Goal: Transaction & Acquisition: Book appointment/travel/reservation

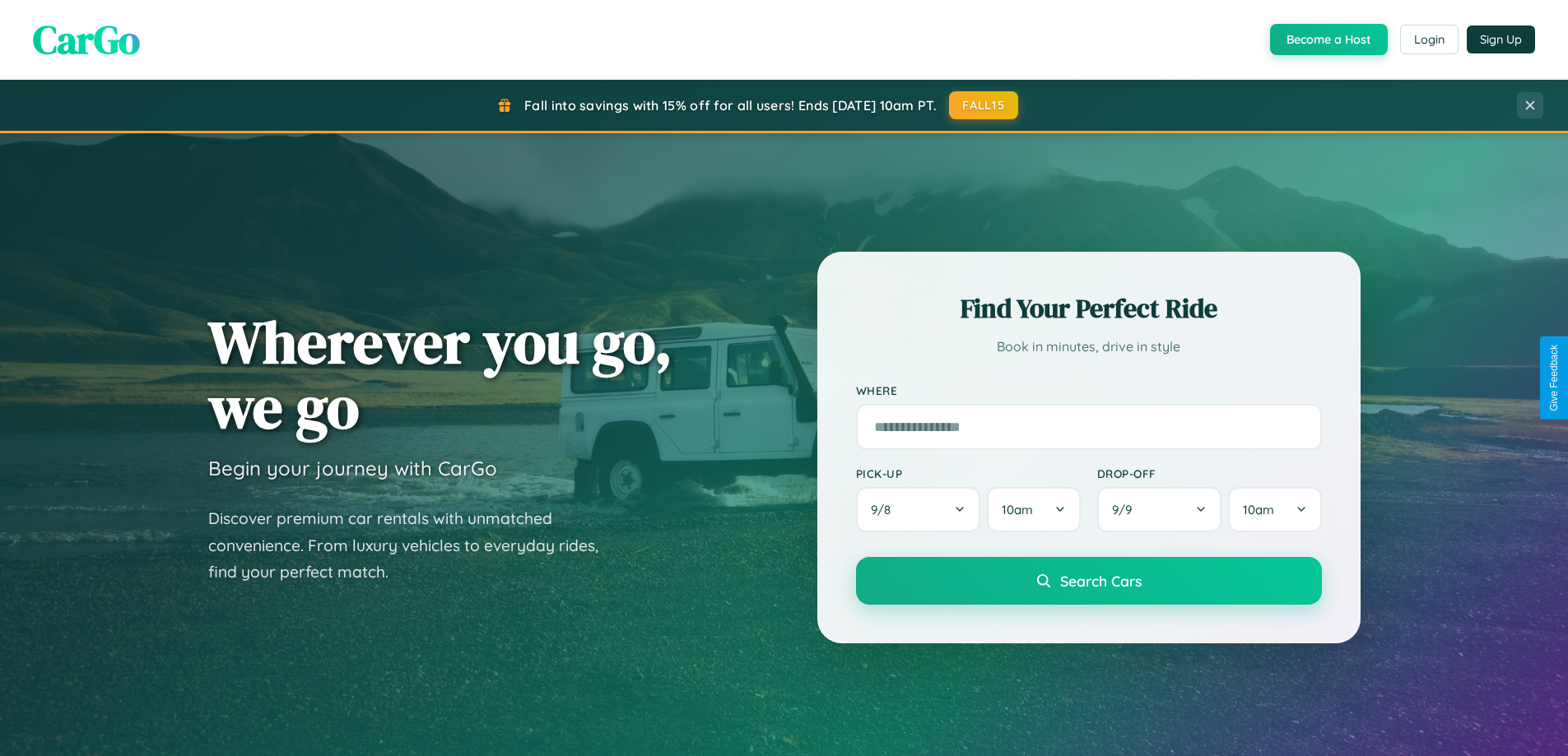
scroll to position [48, 0]
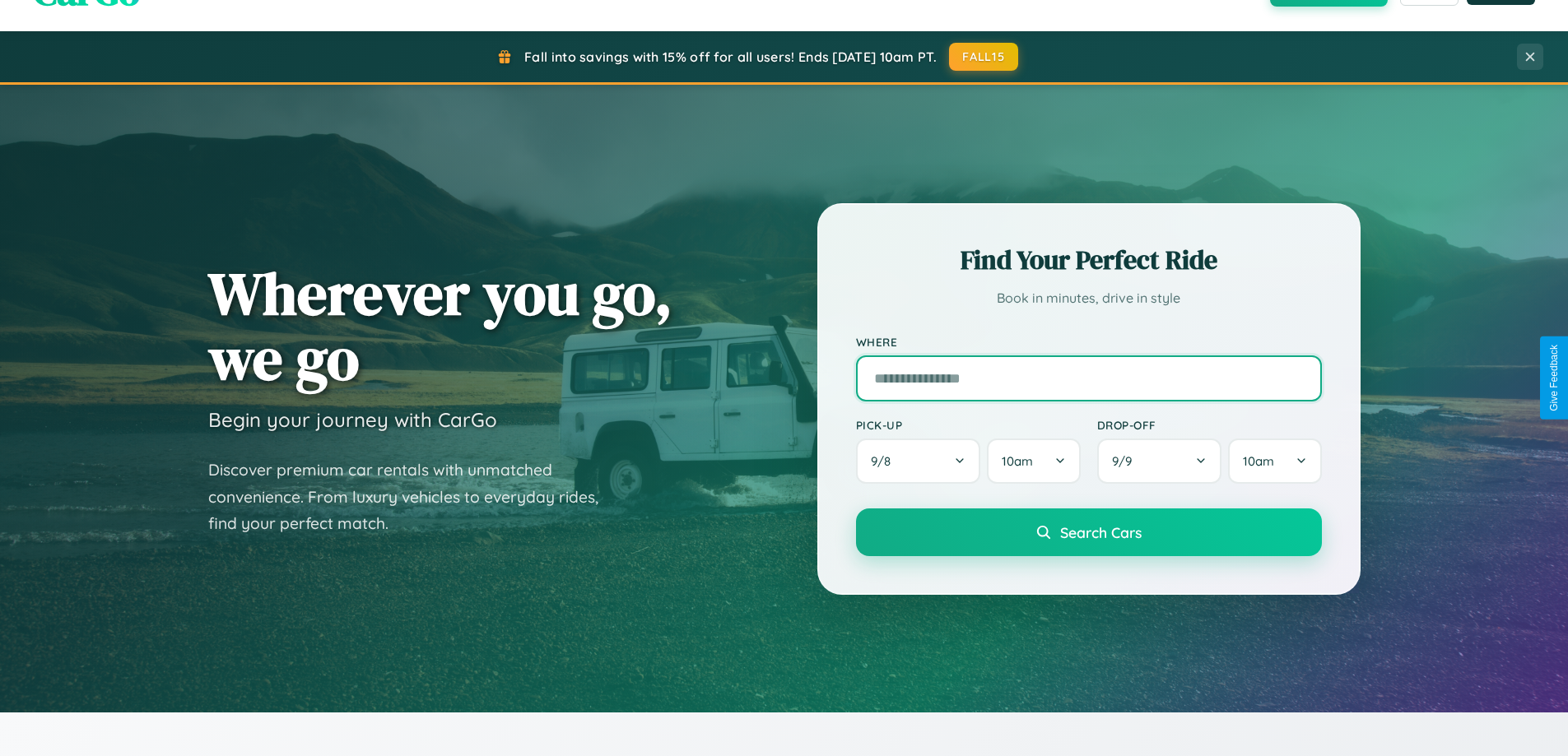
click at [1089, 378] on input "text" at bounding box center [1089, 378] width 466 height 46
type input "**********"
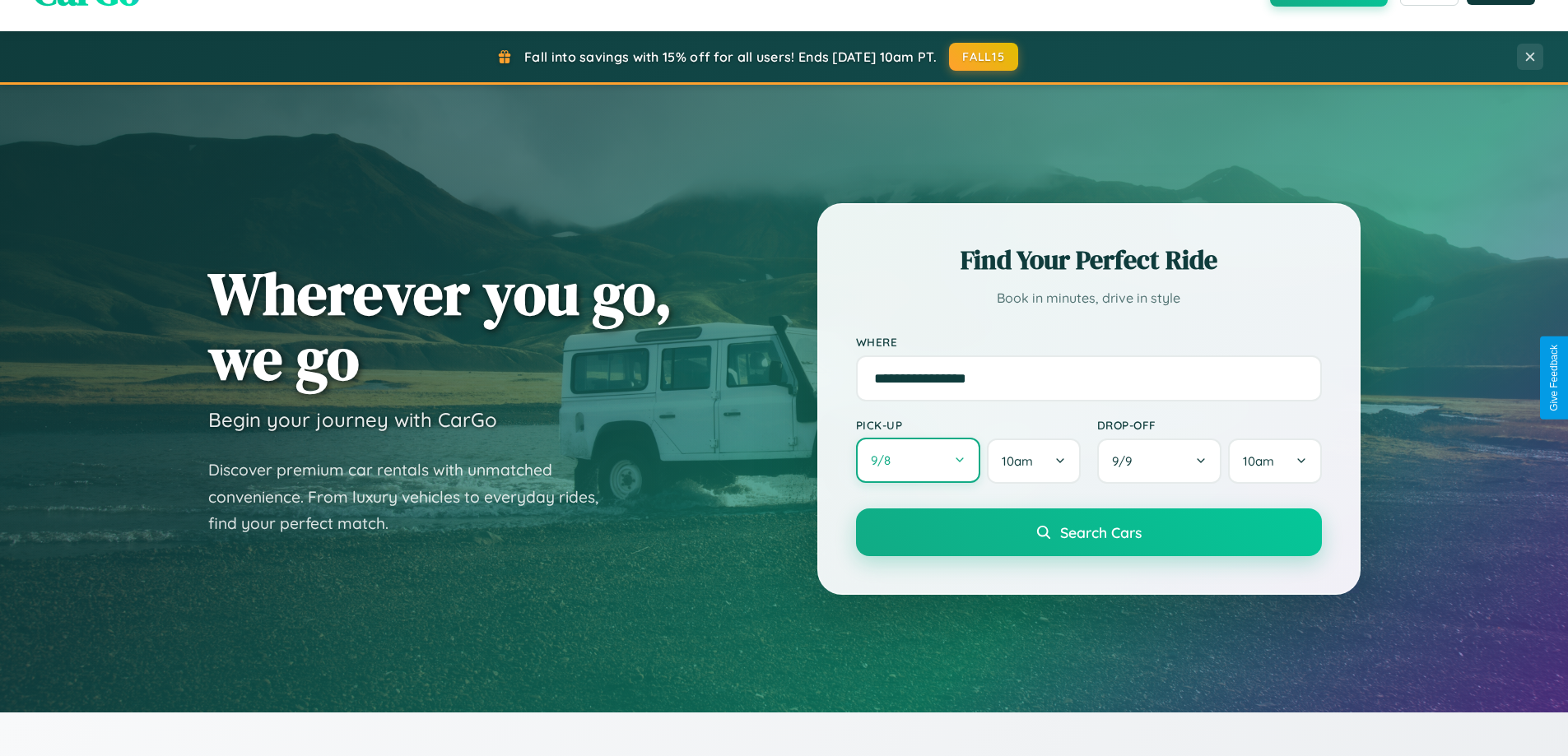
click at [918, 461] on button "9 / 8" at bounding box center [918, 460] width 125 height 45
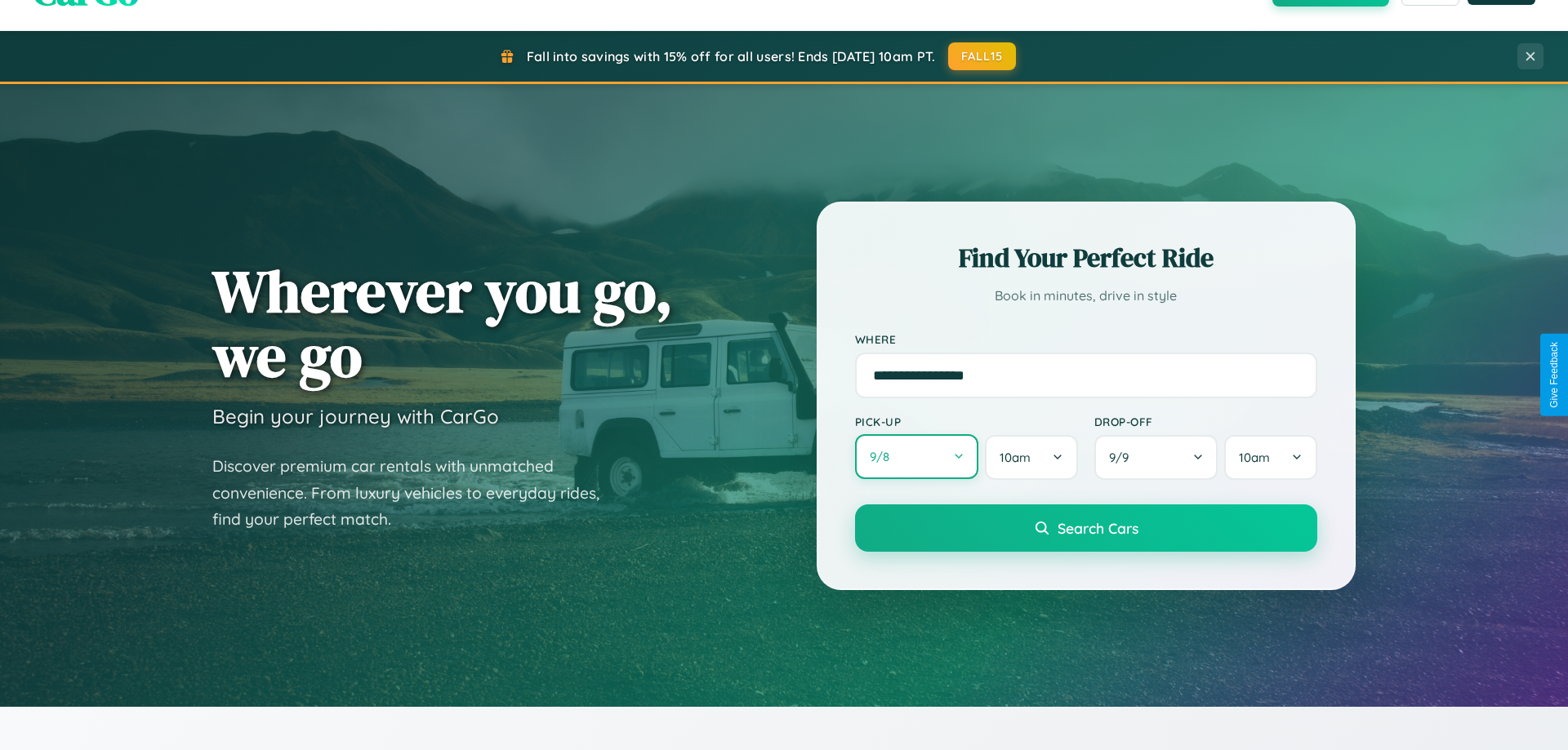
select select "*"
select select "****"
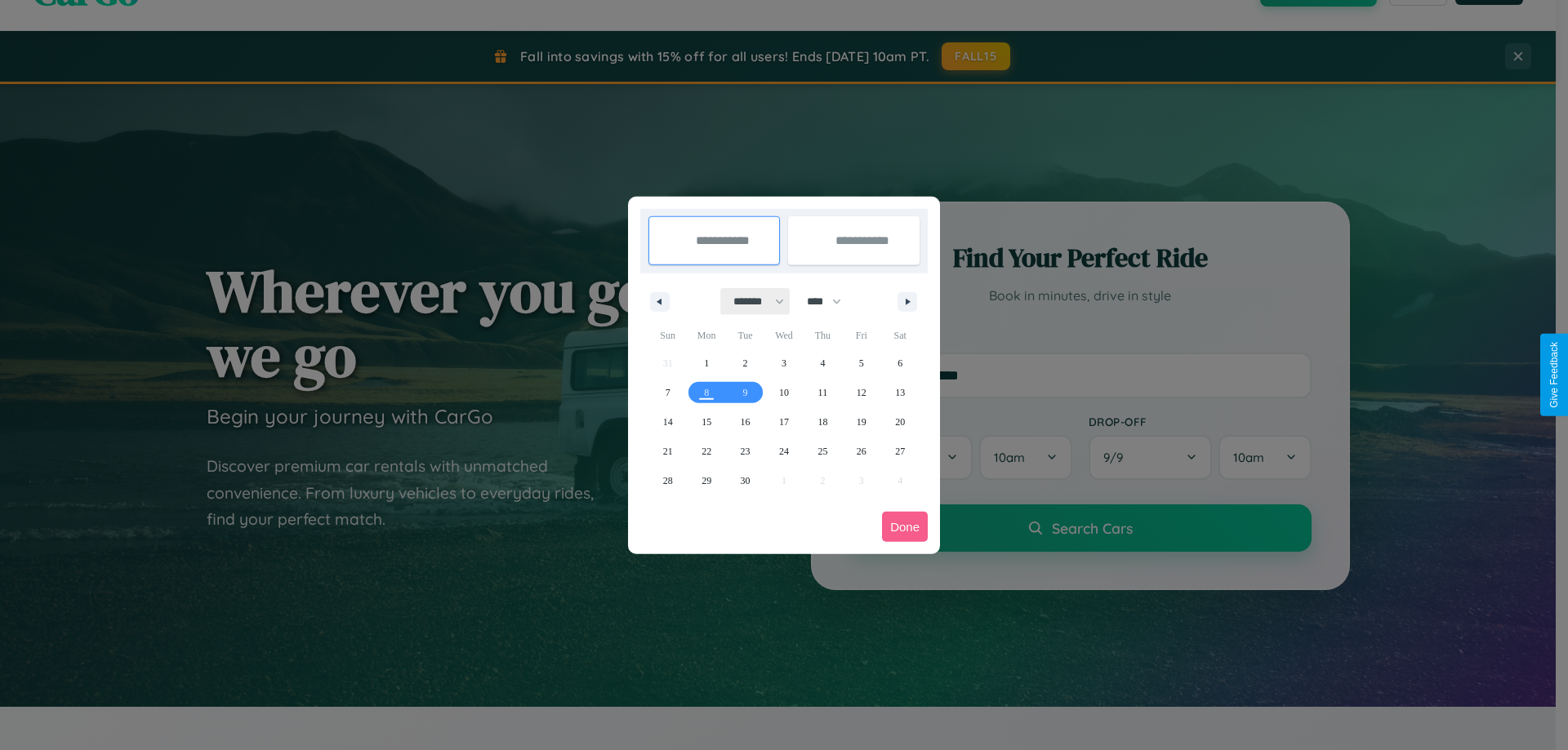
click at [751, 302] on select "******* ******** ***** ***** *** **** **** ****** ********* ******* ******** **…" at bounding box center [756, 302] width 69 height 27
click at [900, 421] on span "20" at bounding box center [900, 422] width 10 height 30
type input "**********"
click at [861, 451] on span "26" at bounding box center [861, 452] width 10 height 30
type input "**********"
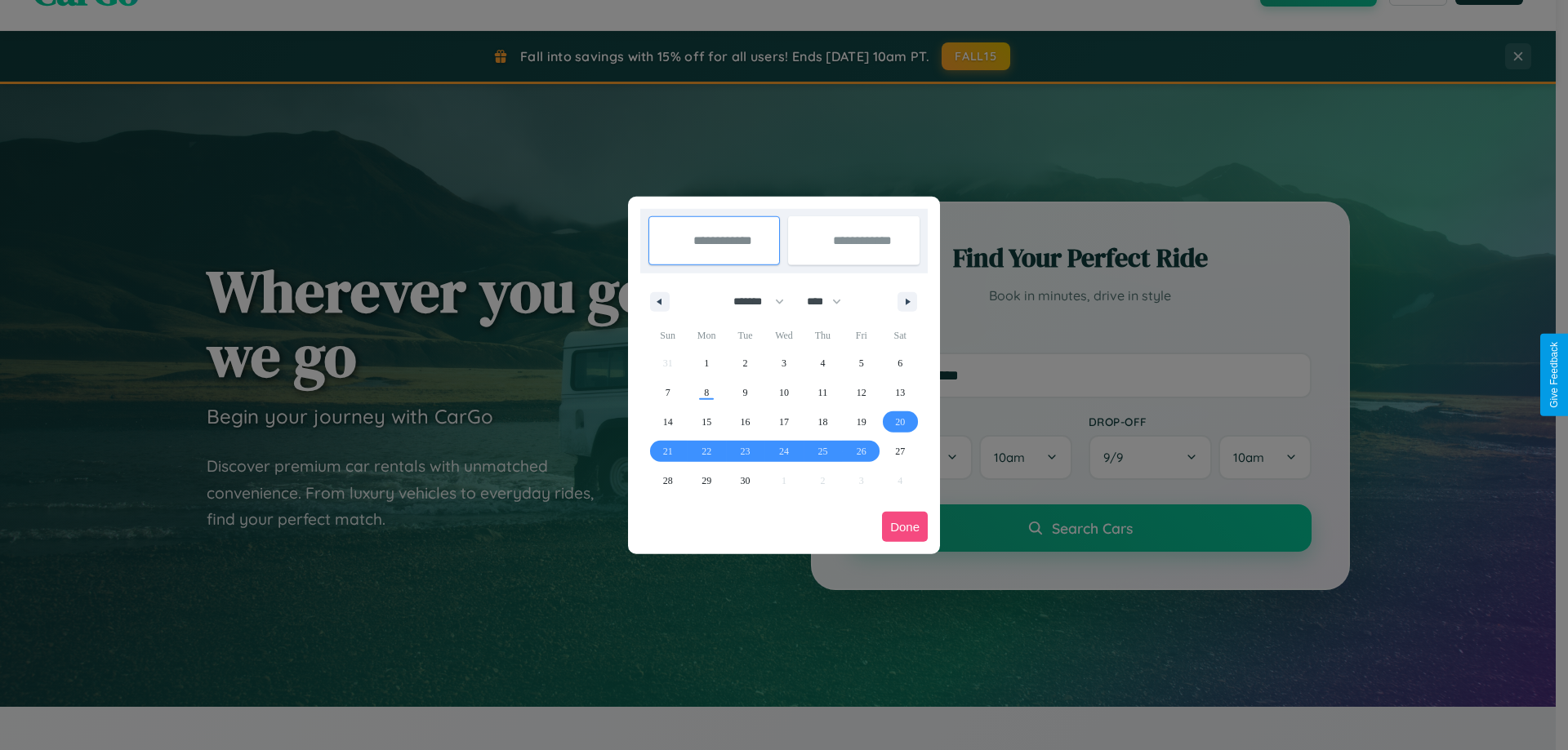
click at [905, 527] on button "Done" at bounding box center [904, 527] width 45 height 30
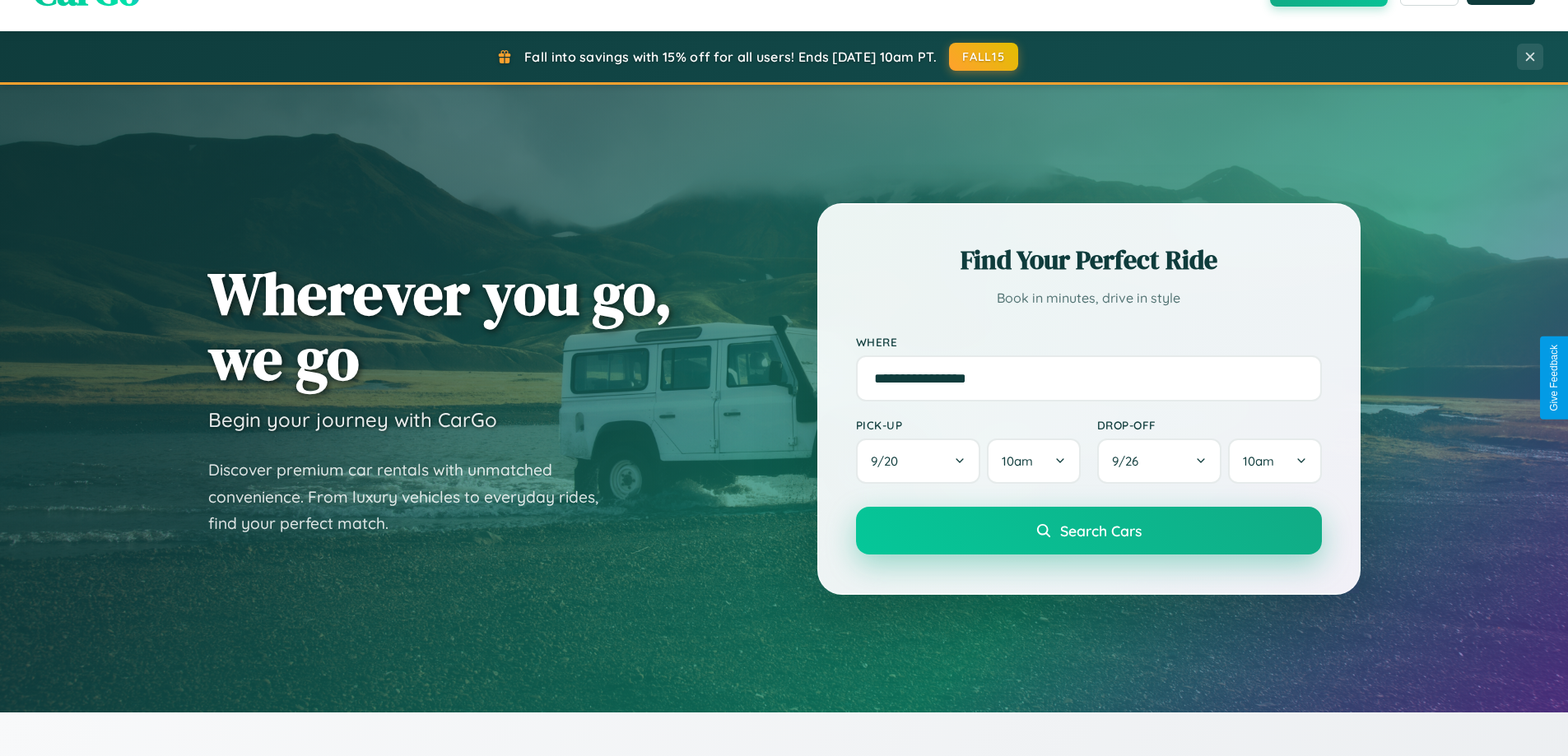
click at [1089, 531] on span "Search Cars" at bounding box center [1101, 531] width 81 height 18
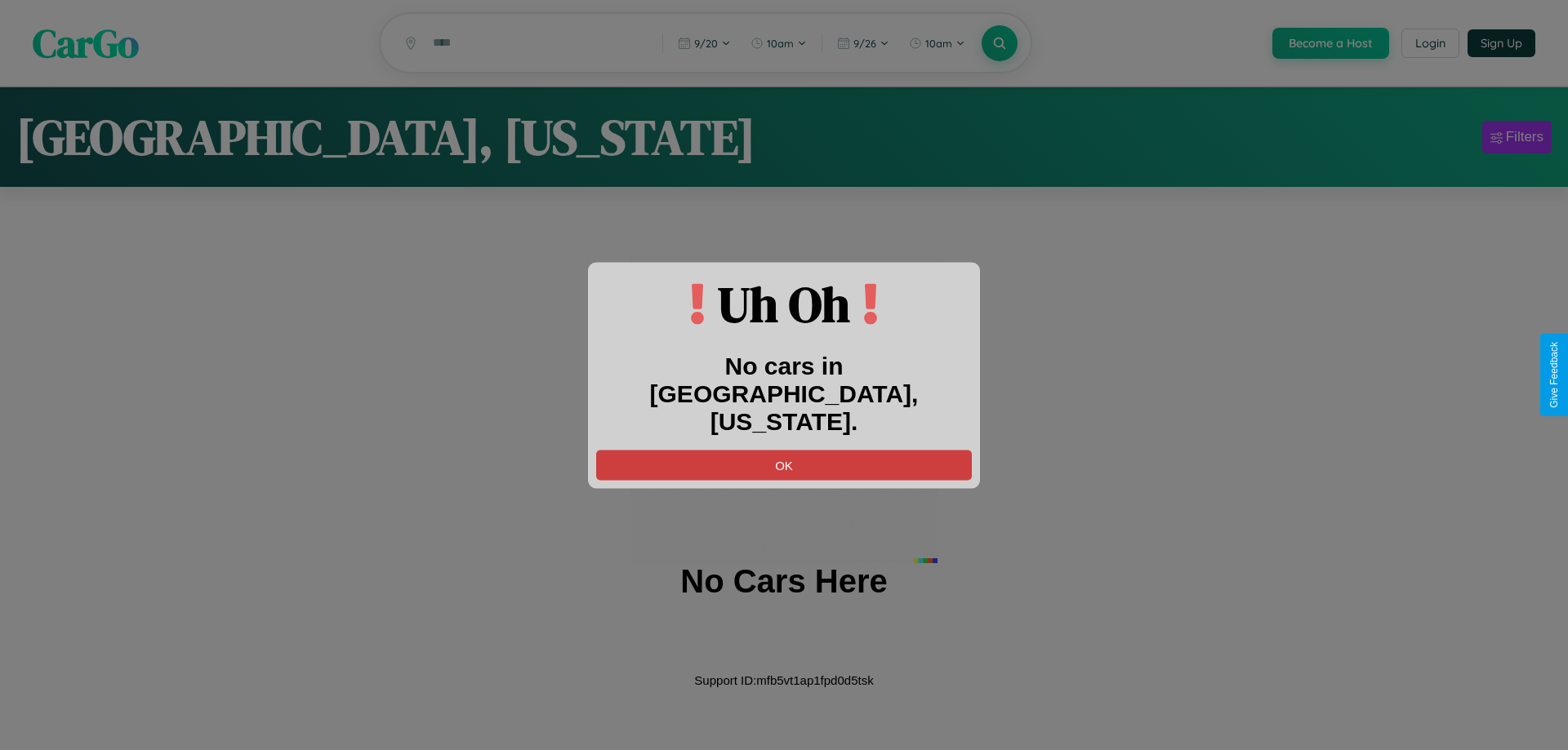
click at [784, 450] on button "OK" at bounding box center [784, 465] width 376 height 30
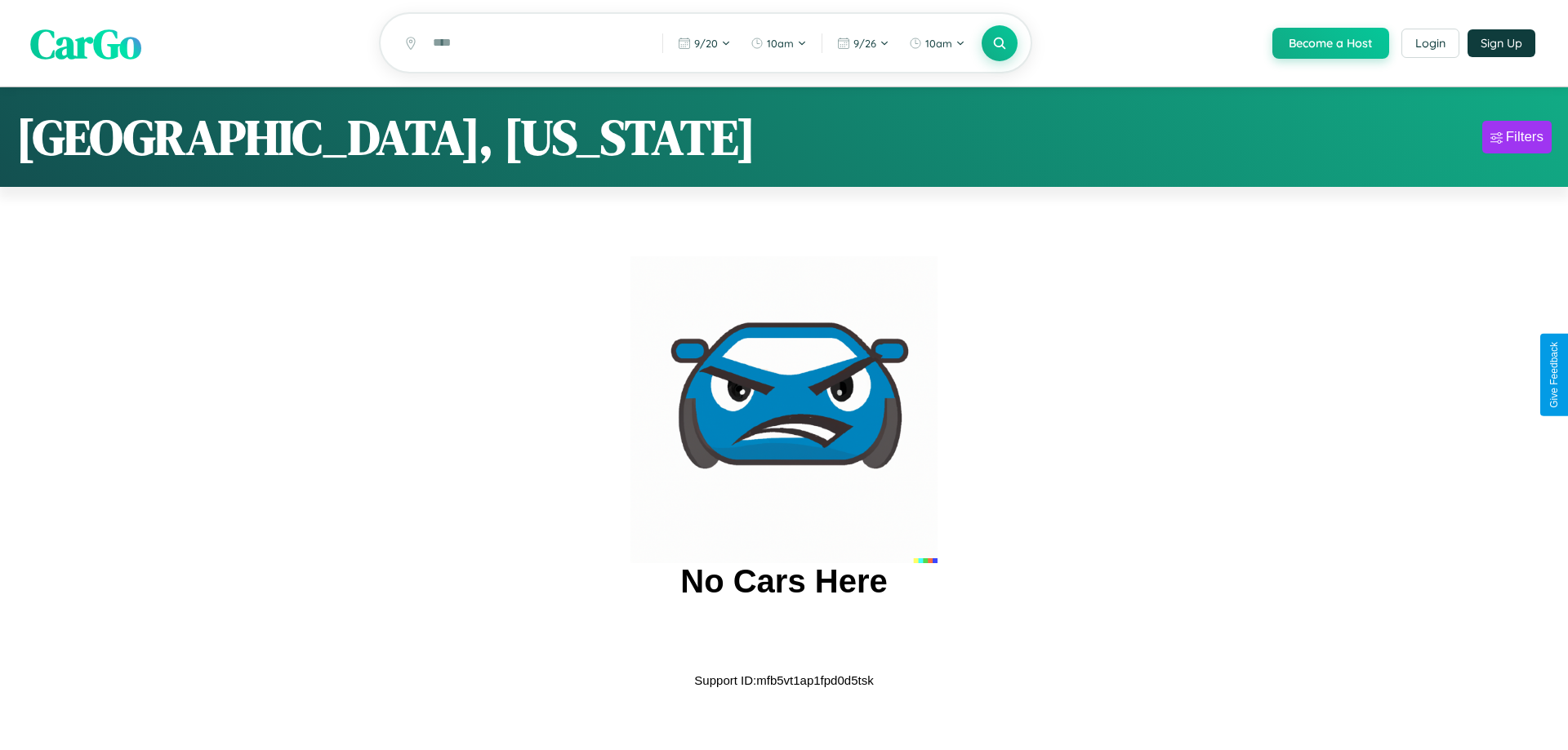
click at [86, 44] on span "CarGo" at bounding box center [86, 43] width 111 height 56
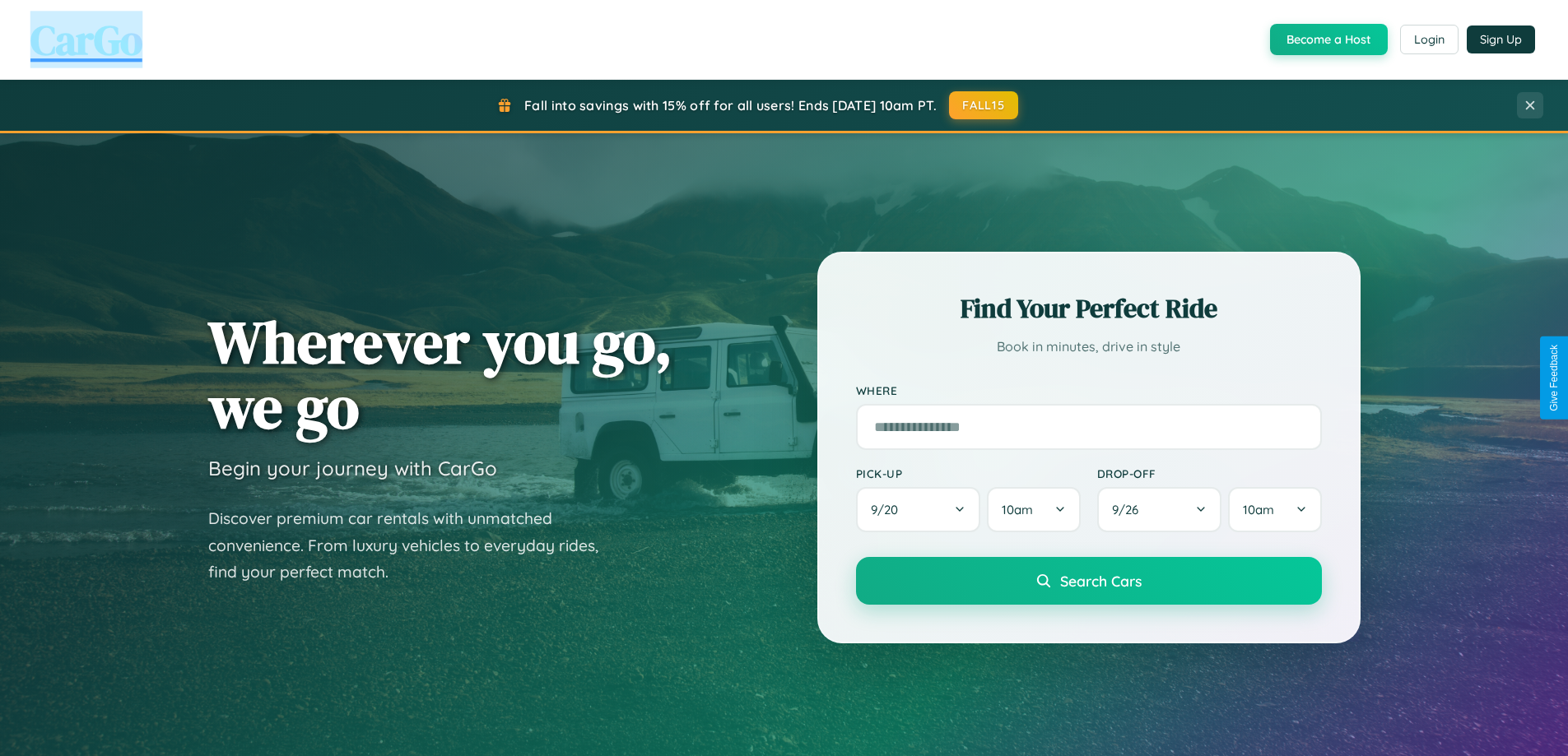
scroll to position [1132, 0]
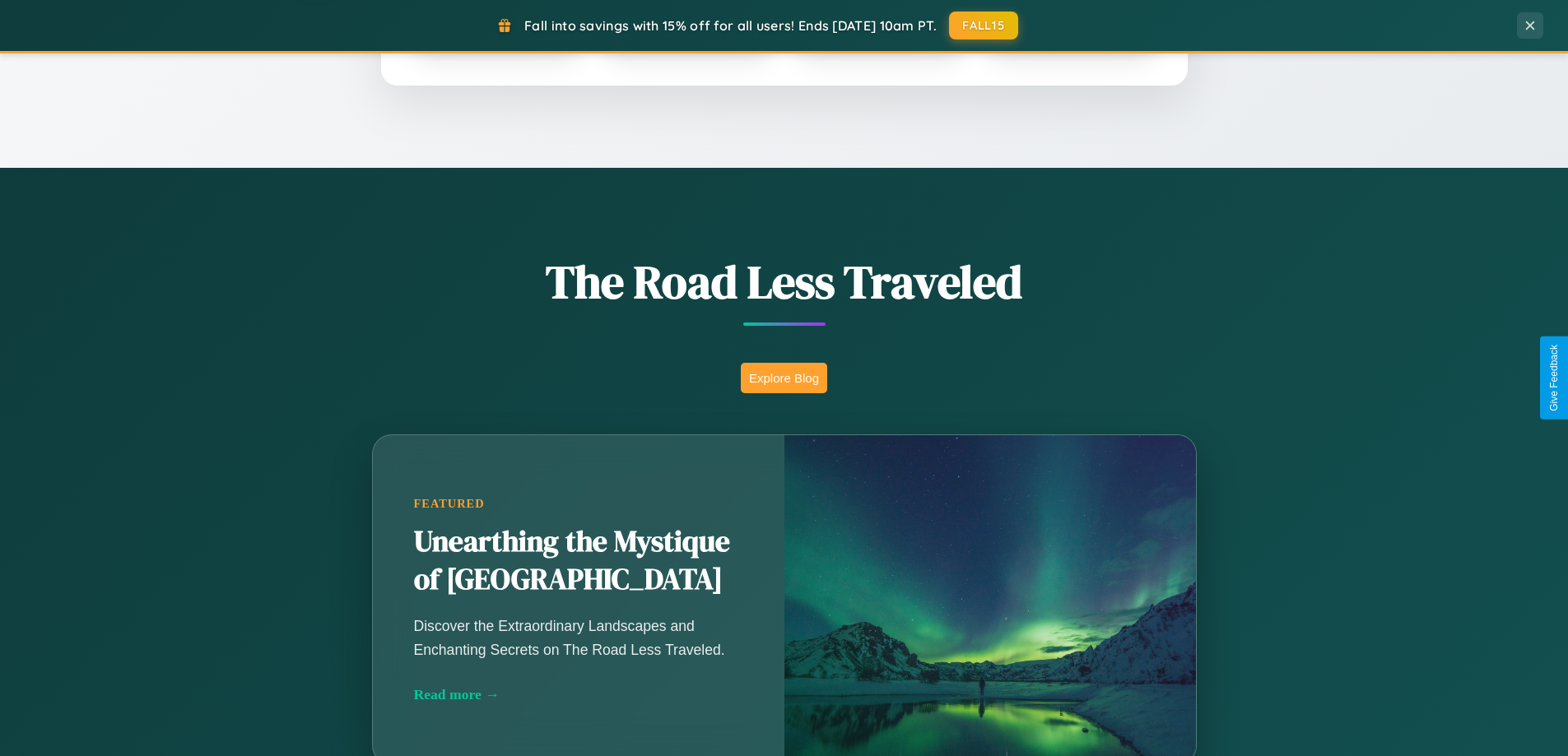
click at [784, 378] on button "Explore Blog" at bounding box center [784, 378] width 86 height 31
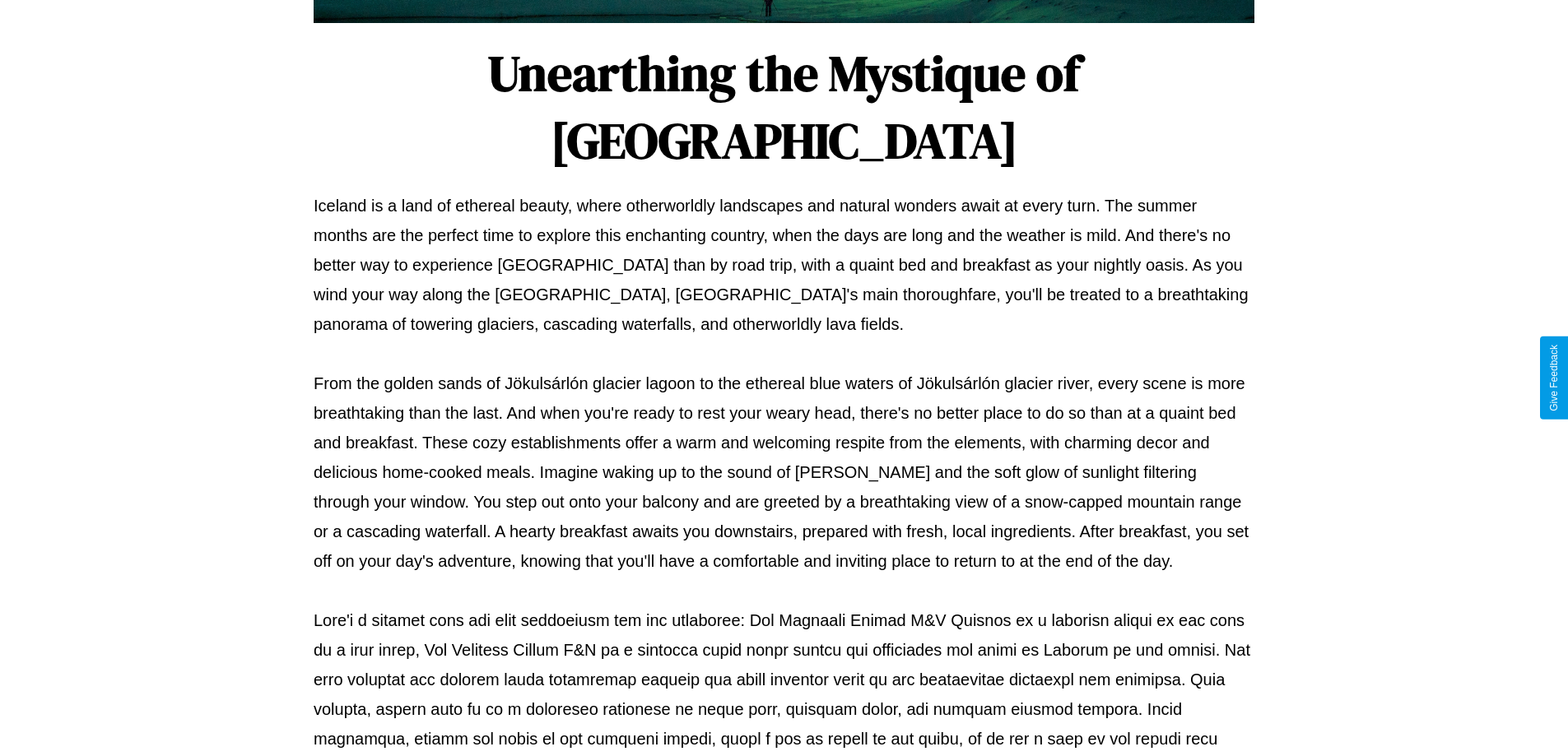
scroll to position [533, 0]
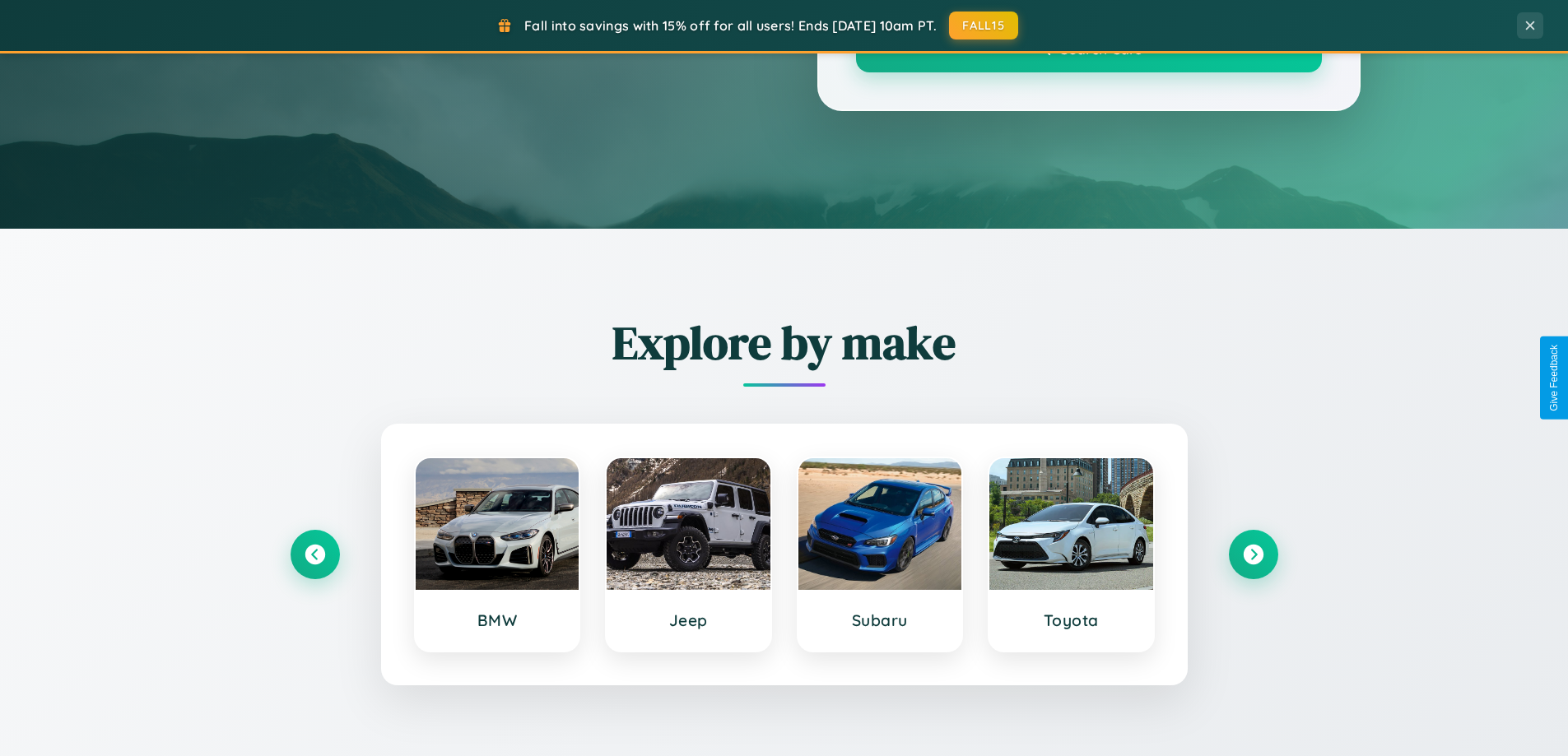
scroll to position [1132, 0]
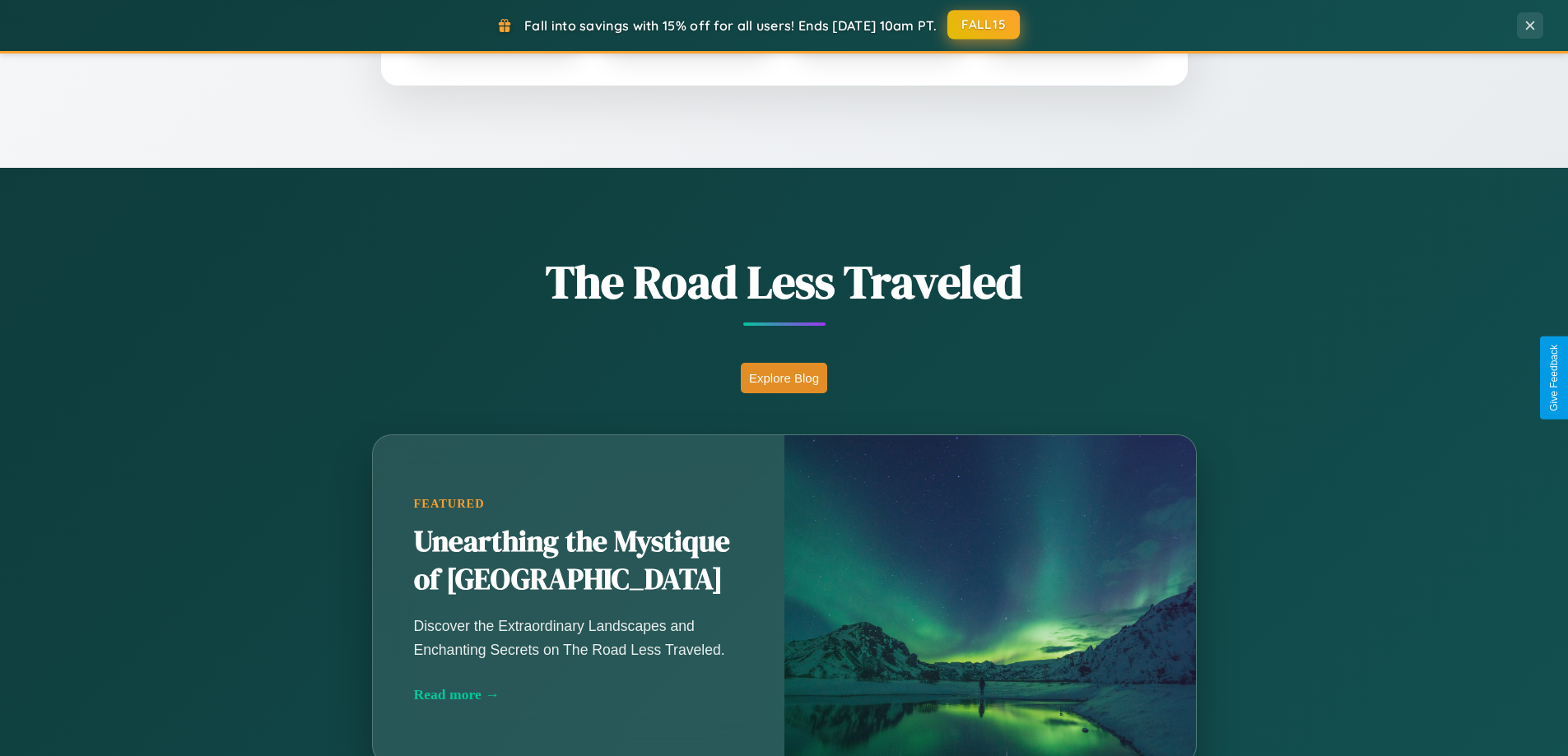
click at [985, 25] on button "FALL15" at bounding box center [983, 25] width 72 height 30
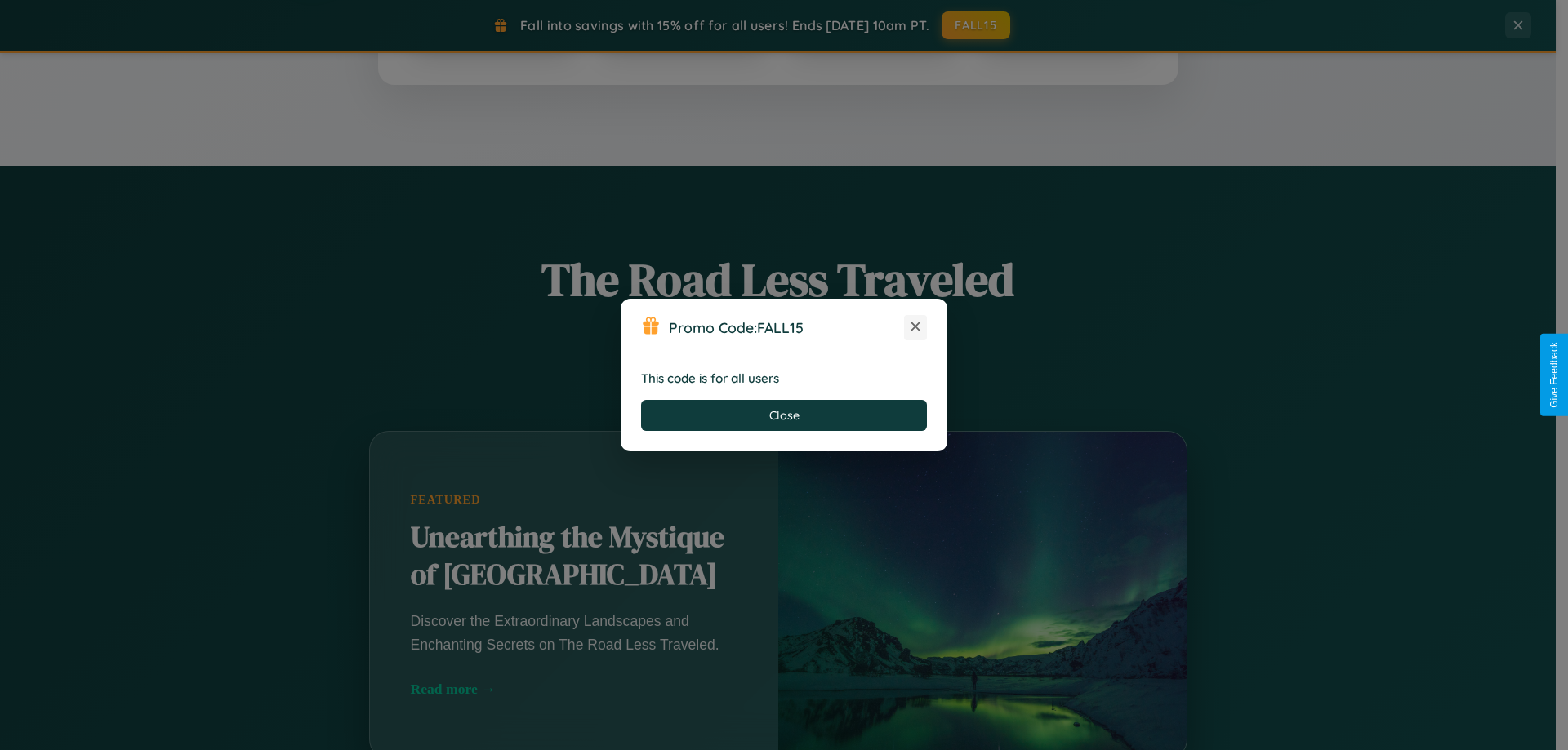
click at [915, 327] on icon at bounding box center [916, 326] width 16 height 16
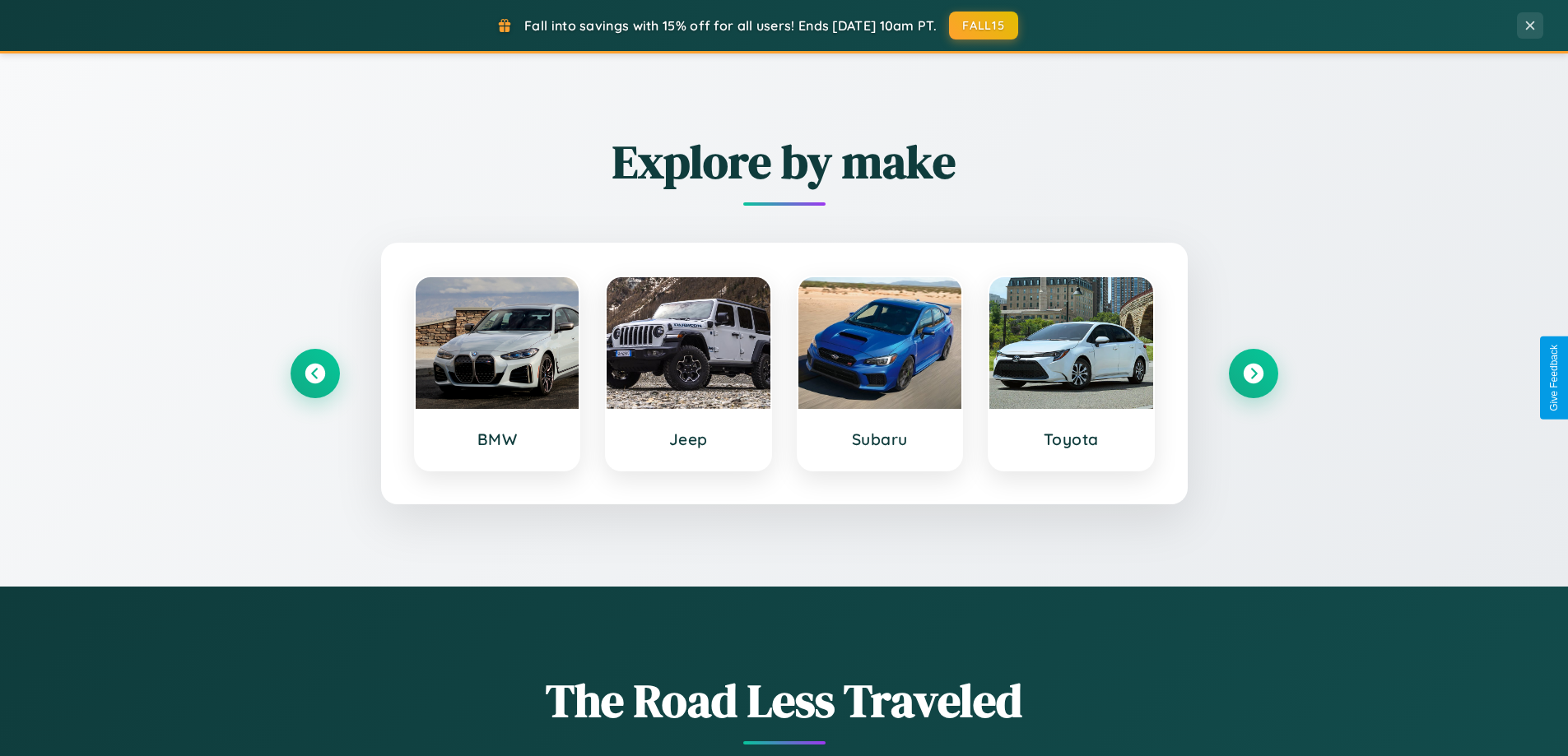
scroll to position [709, 0]
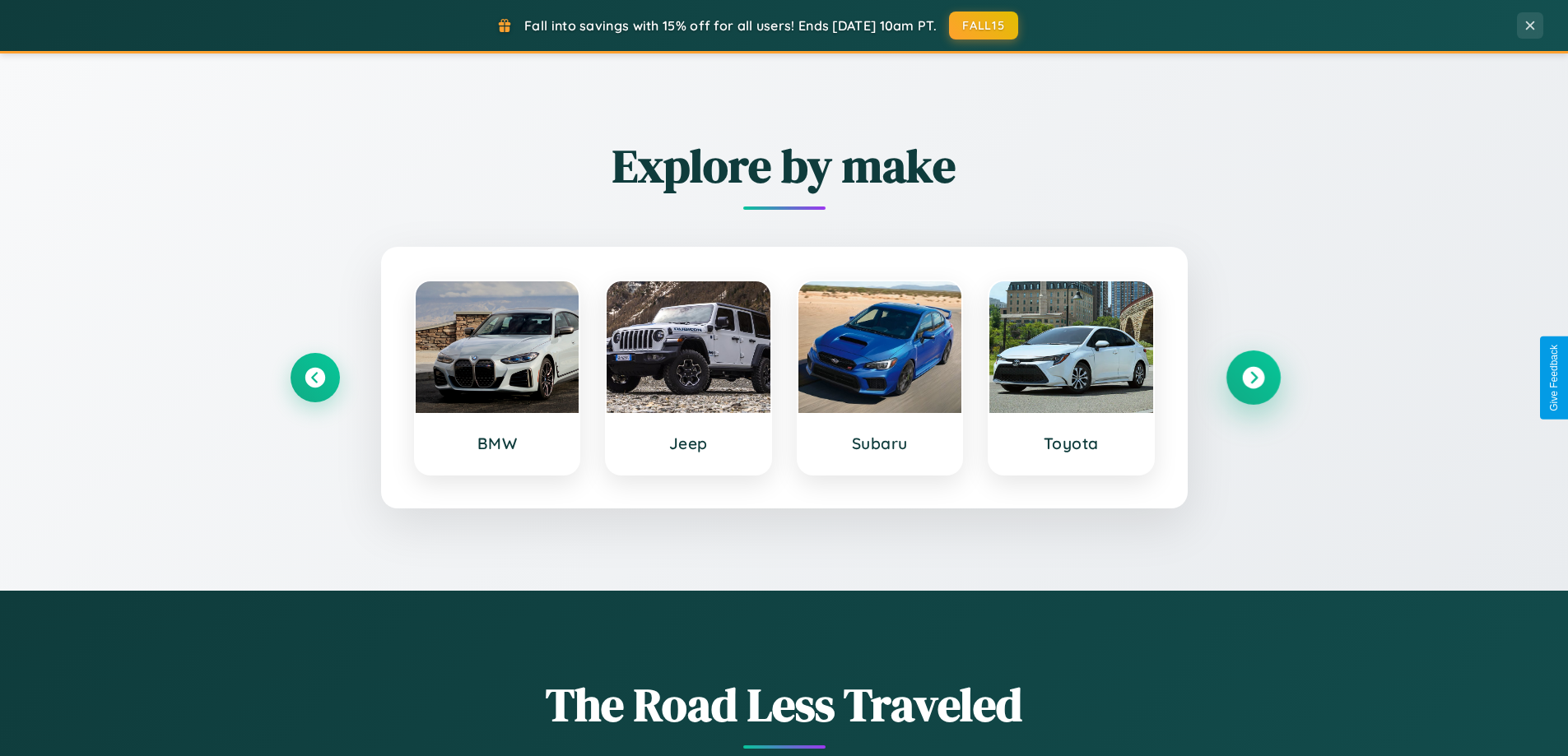
click at [1253, 378] on icon at bounding box center [1253, 378] width 22 height 22
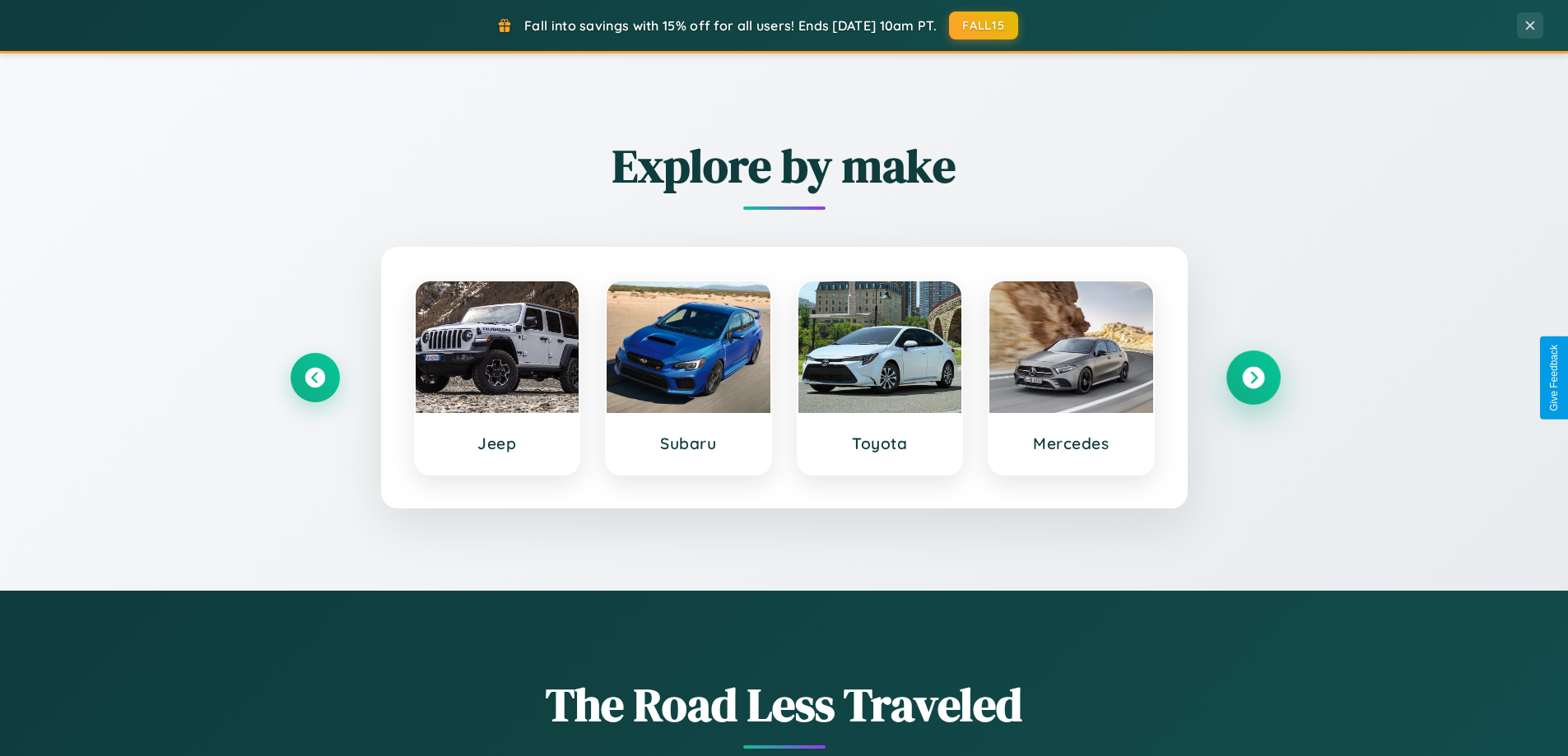
click at [1253, 378] on icon at bounding box center [1253, 378] width 22 height 22
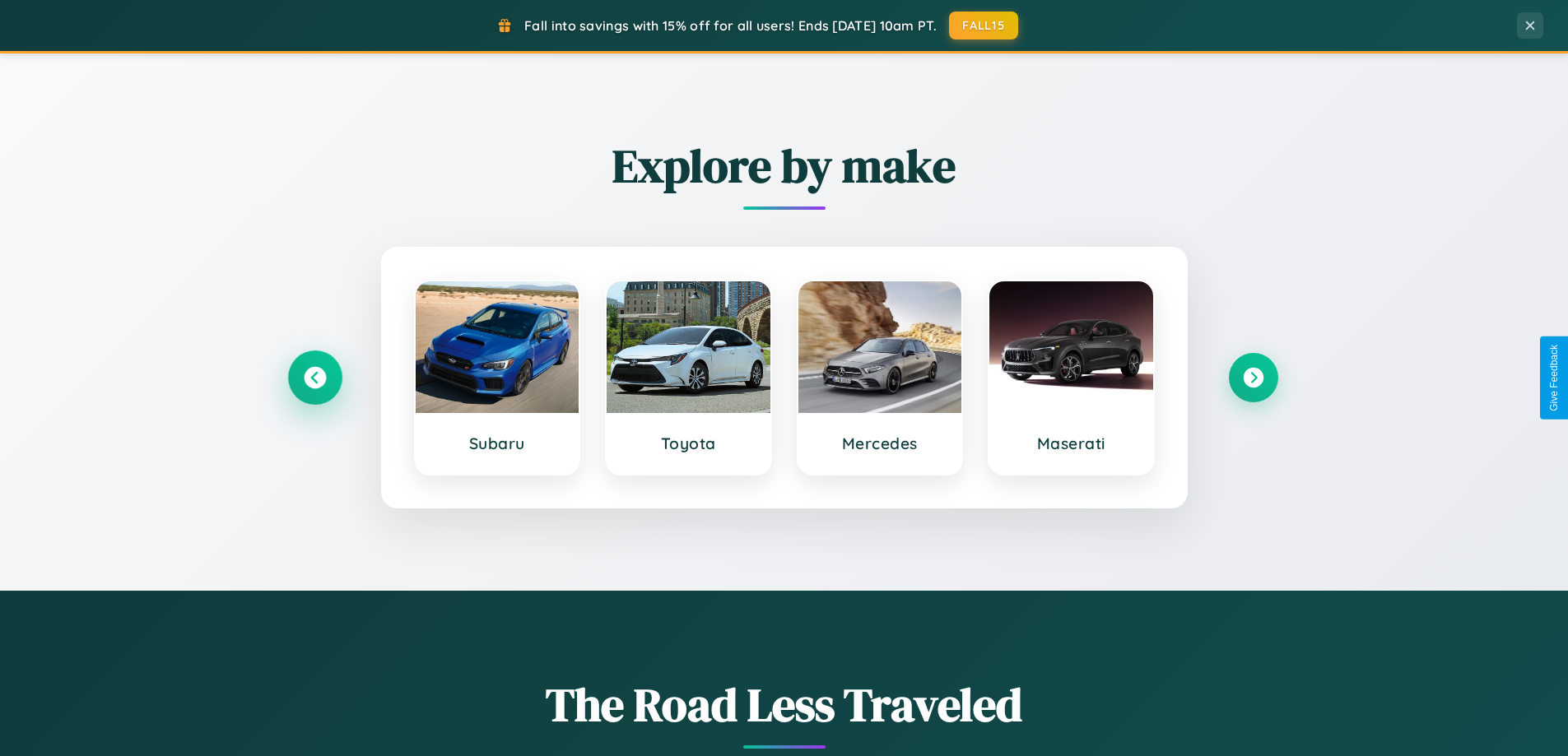
click at [314, 378] on icon at bounding box center [315, 378] width 22 height 22
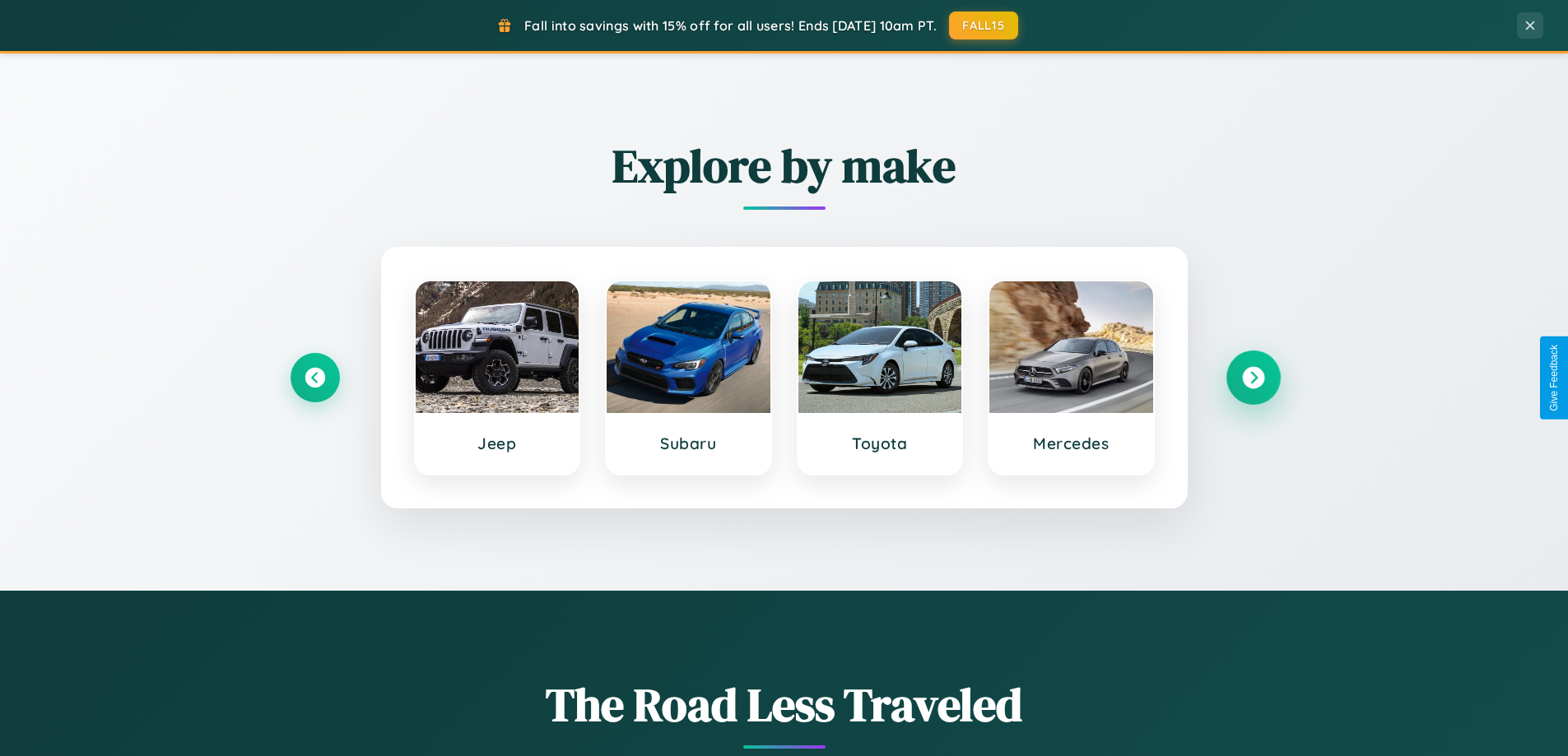
click at [1253, 378] on icon at bounding box center [1253, 378] width 22 height 22
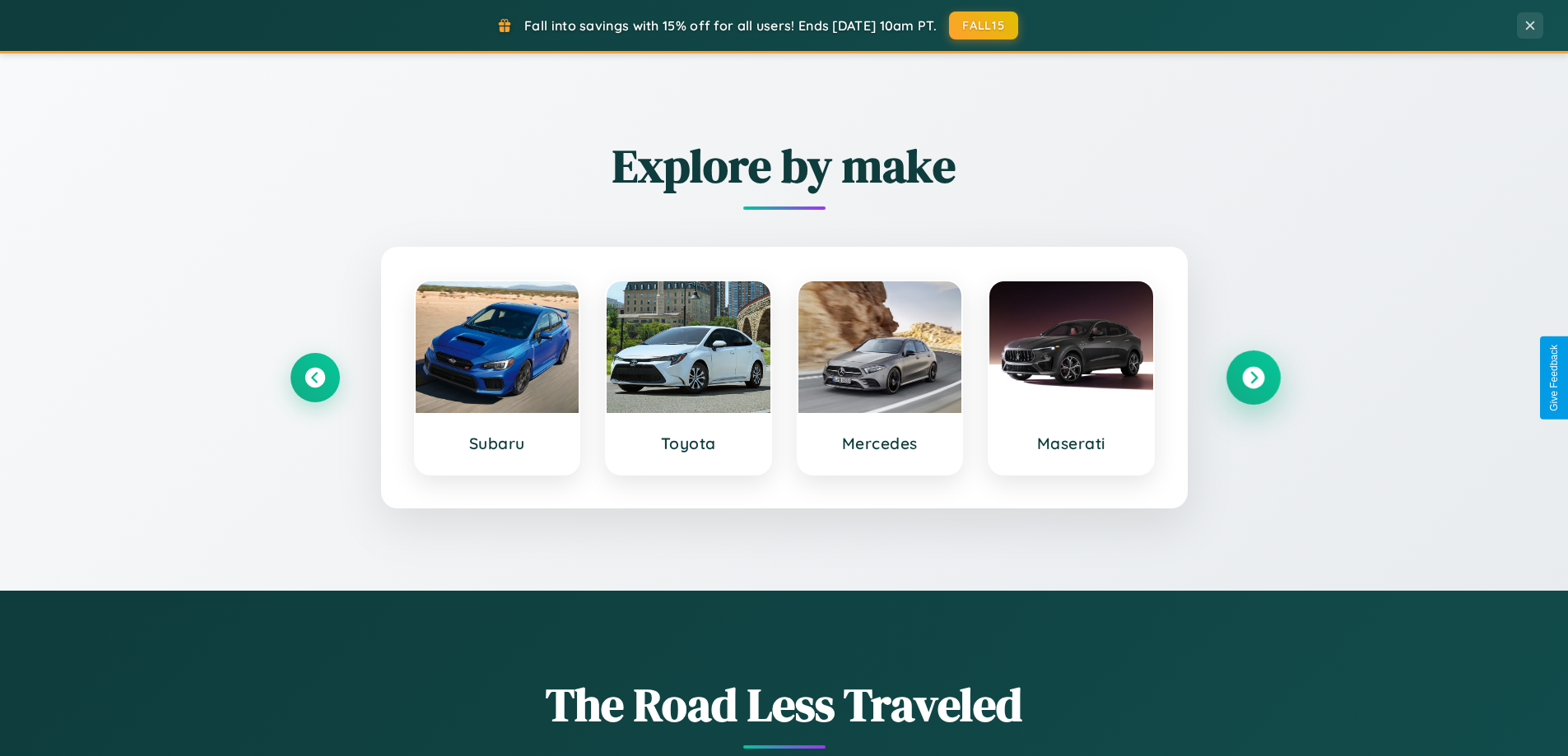
click at [1253, 378] on icon at bounding box center [1253, 378] width 22 height 22
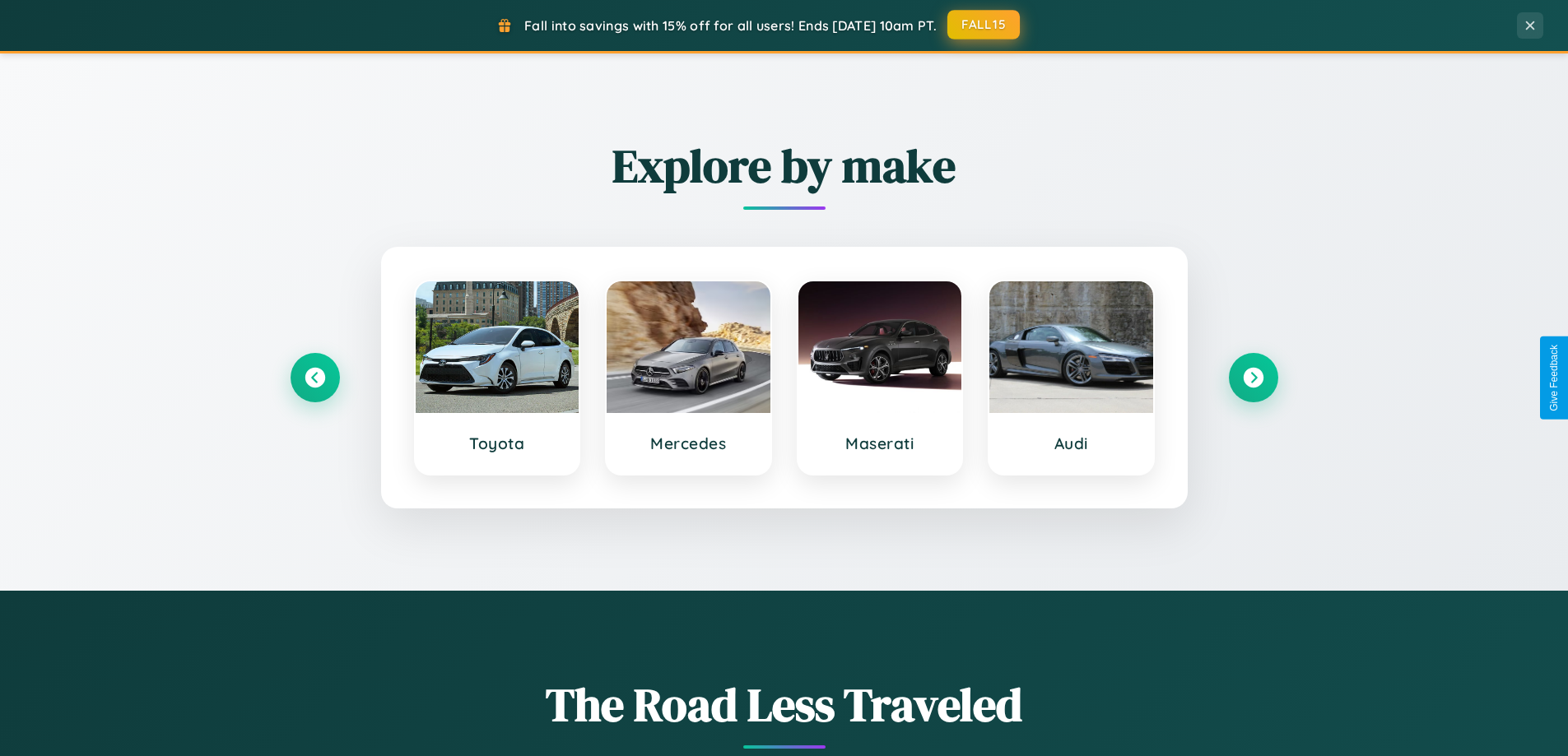
click at [985, 25] on button "FALL15" at bounding box center [983, 25] width 72 height 30
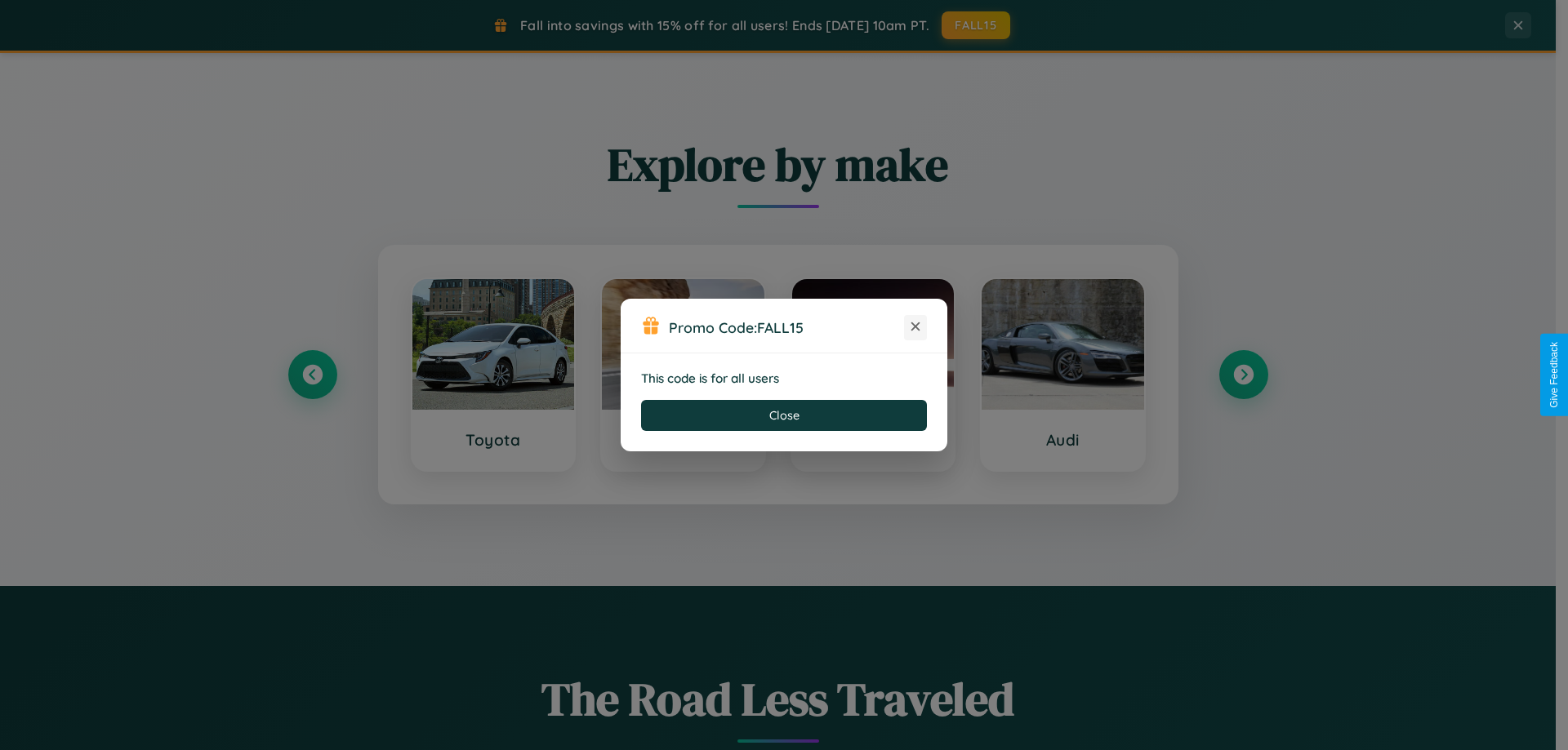
click at [915, 327] on icon at bounding box center [916, 326] width 16 height 16
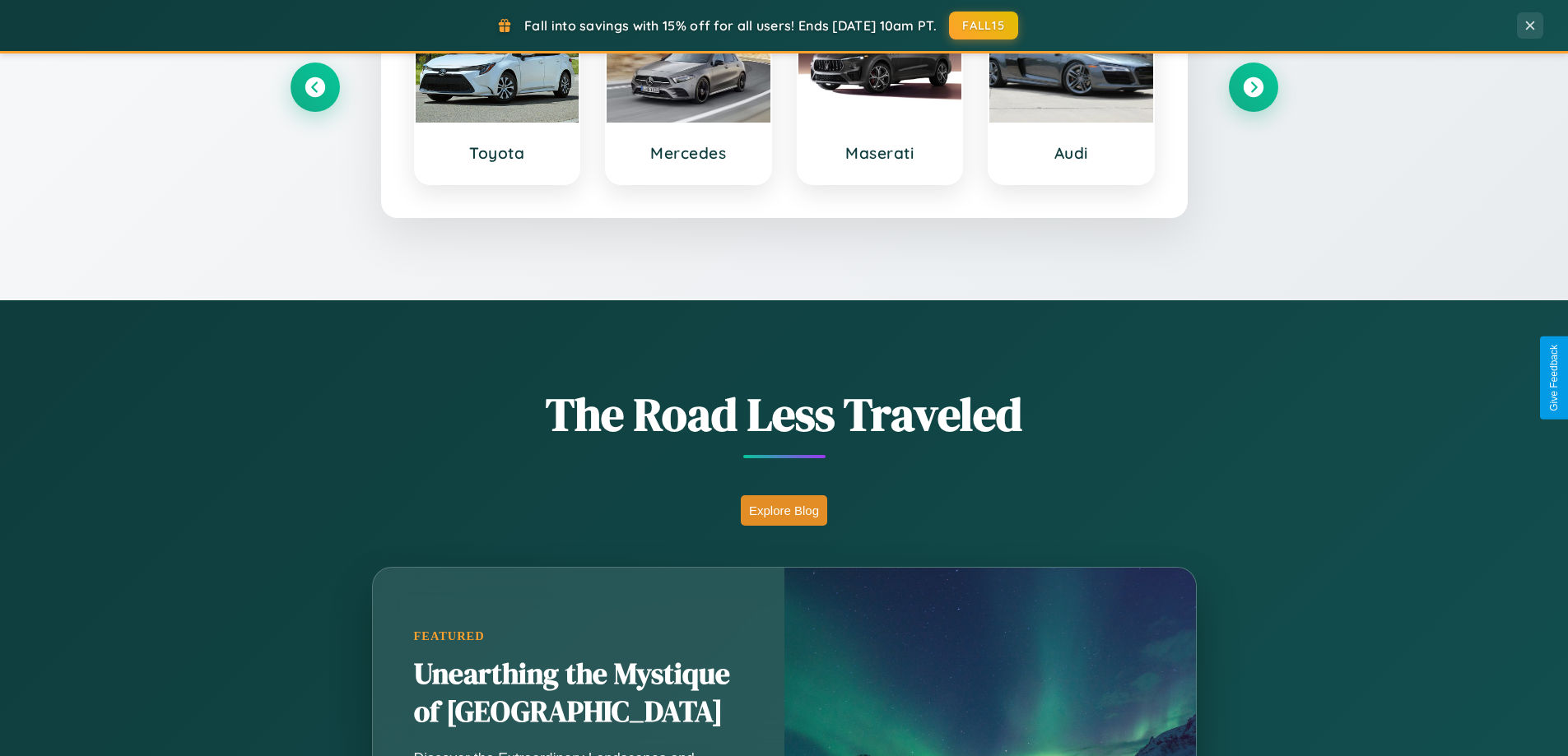
scroll to position [1928, 0]
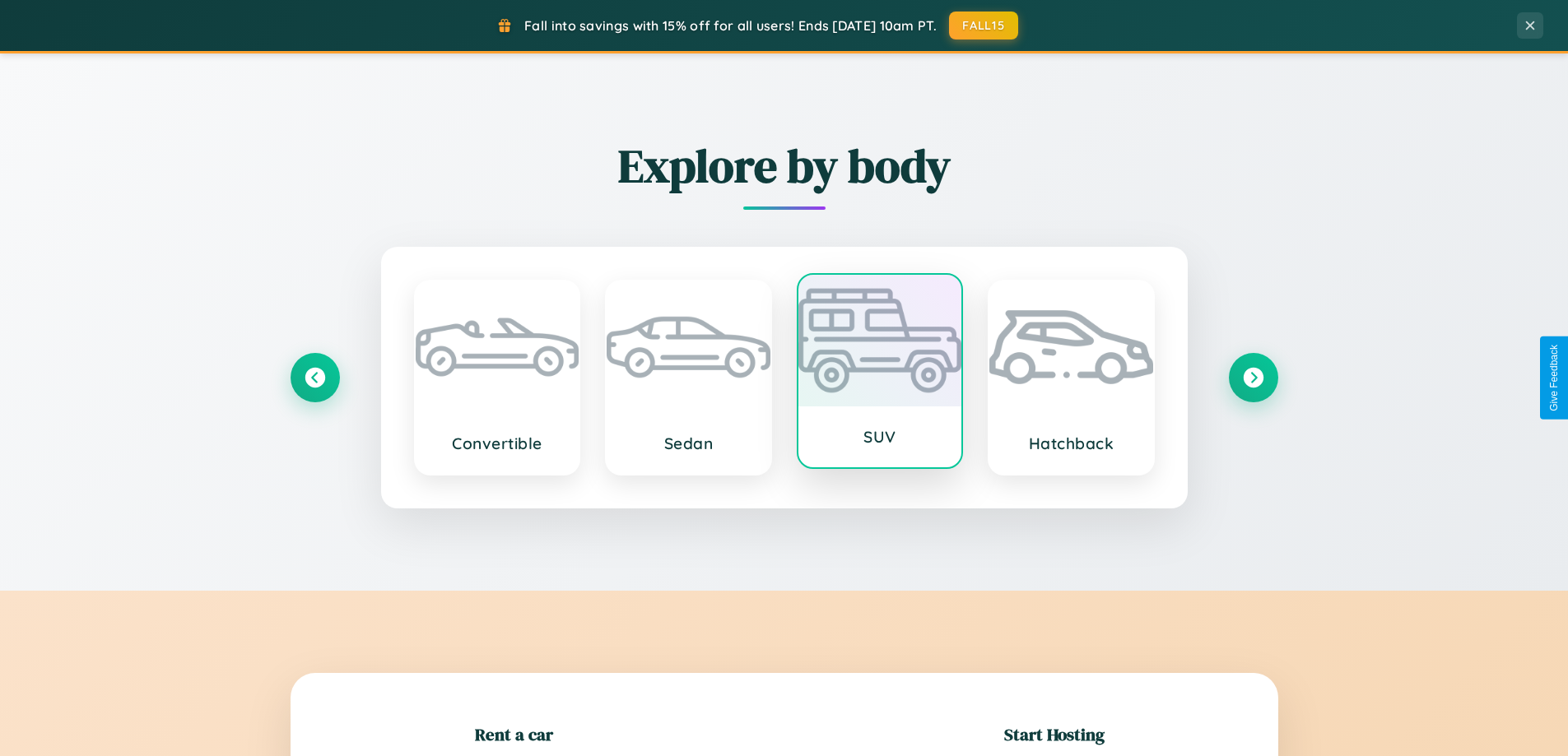
click at [879, 371] on div at bounding box center [880, 341] width 164 height 131
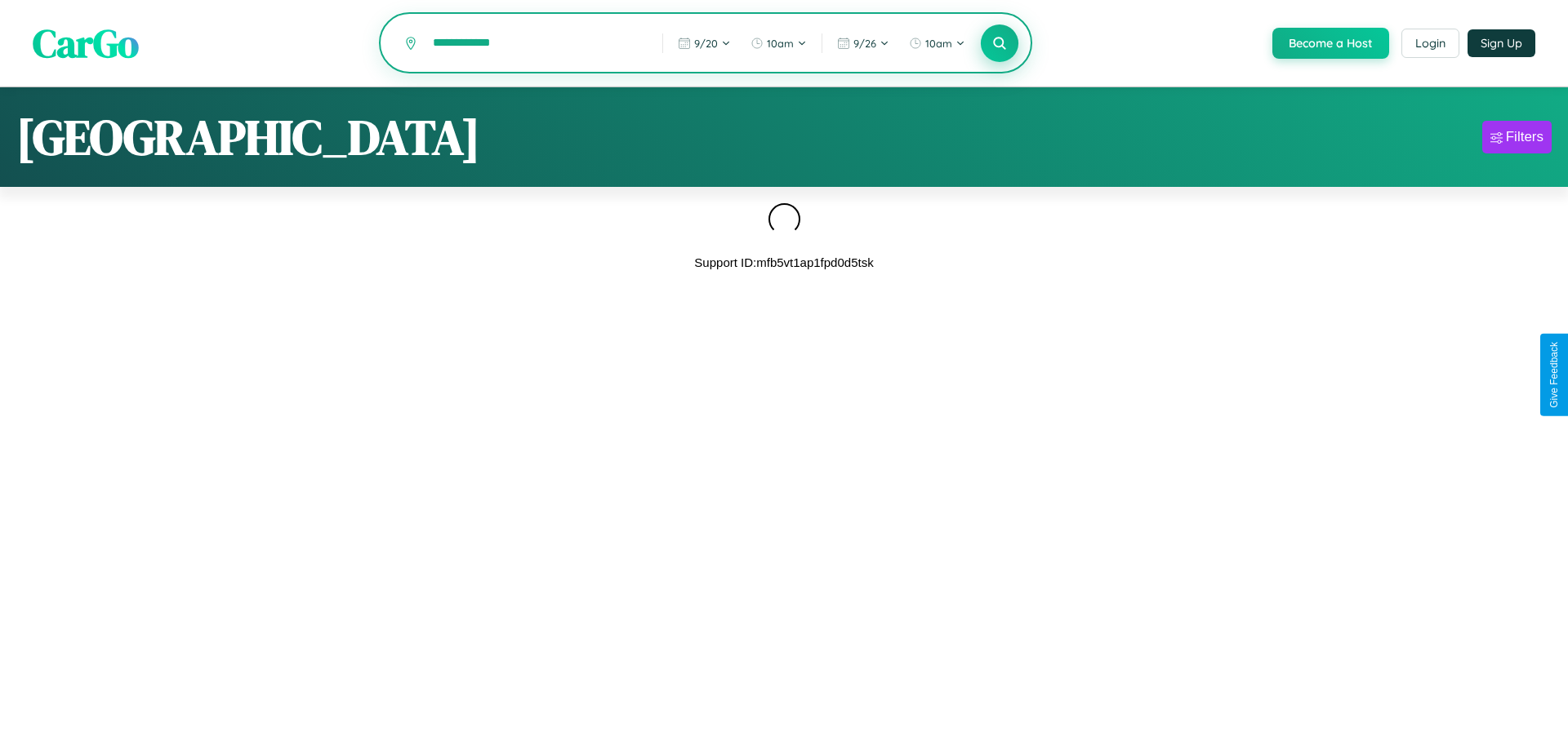
type input "**********"
click at [998, 44] on icon at bounding box center [999, 43] width 16 height 16
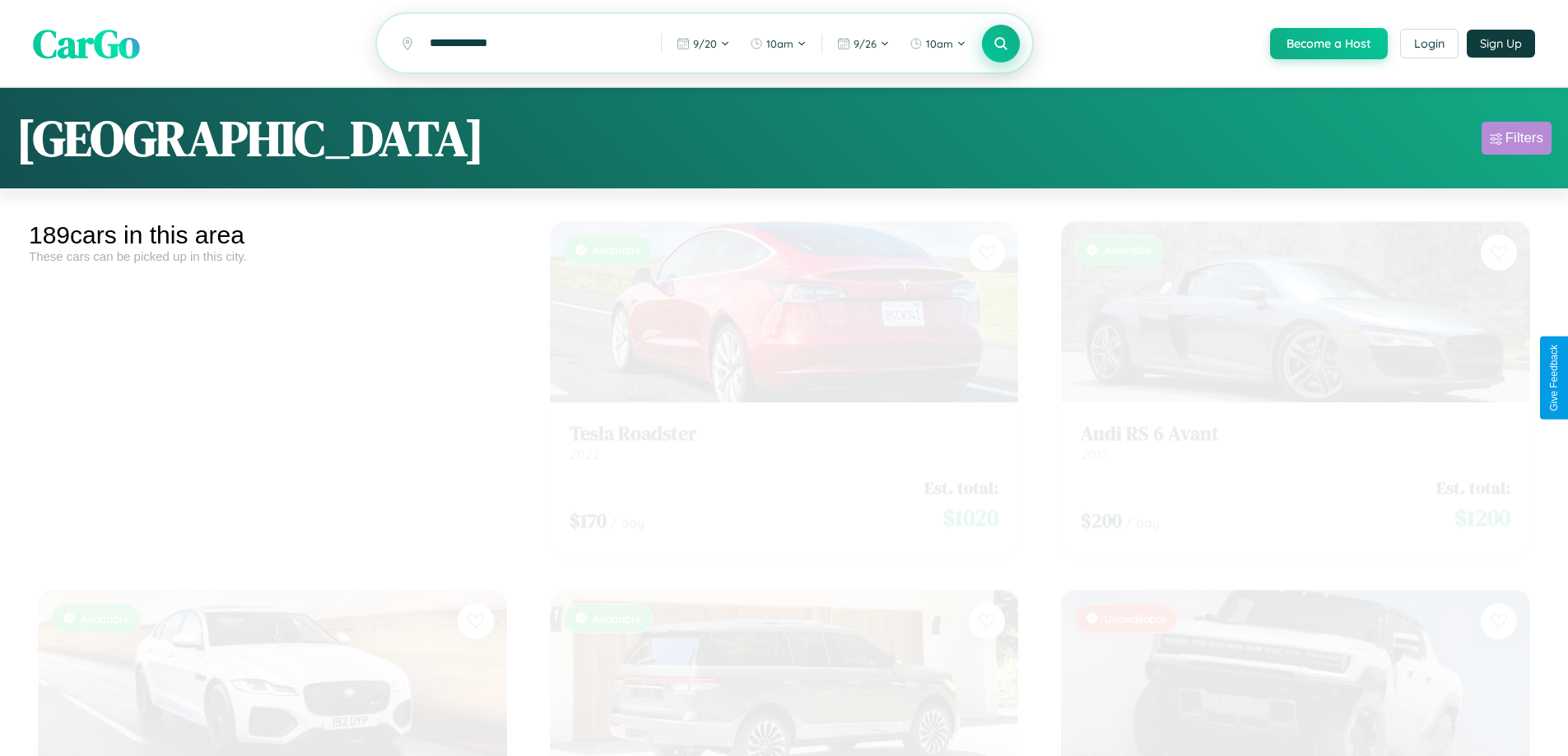
click at [1516, 140] on div "Filters" at bounding box center [1525, 139] width 38 height 17
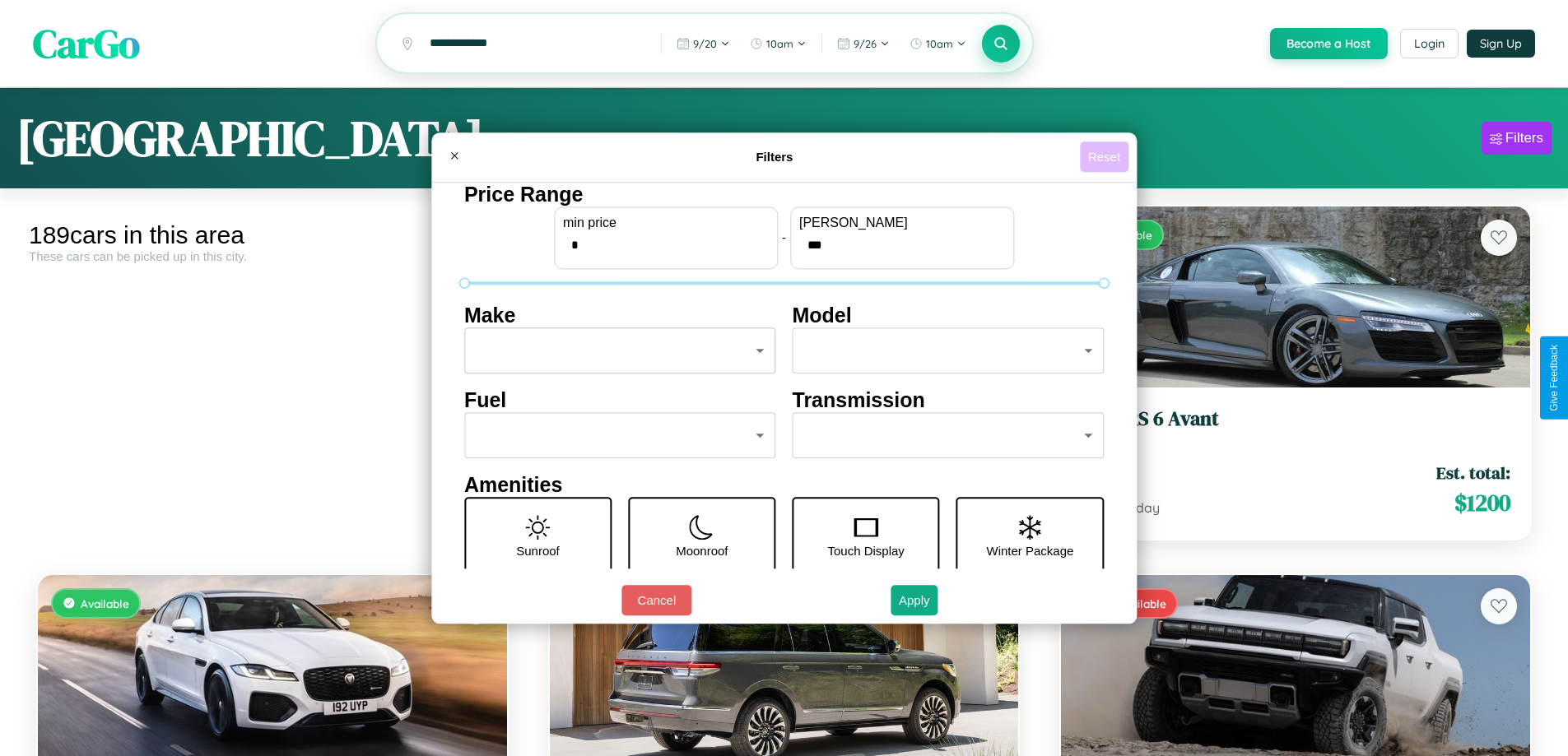
click at [1106, 156] on button "Reset" at bounding box center [1104, 156] width 48 height 31
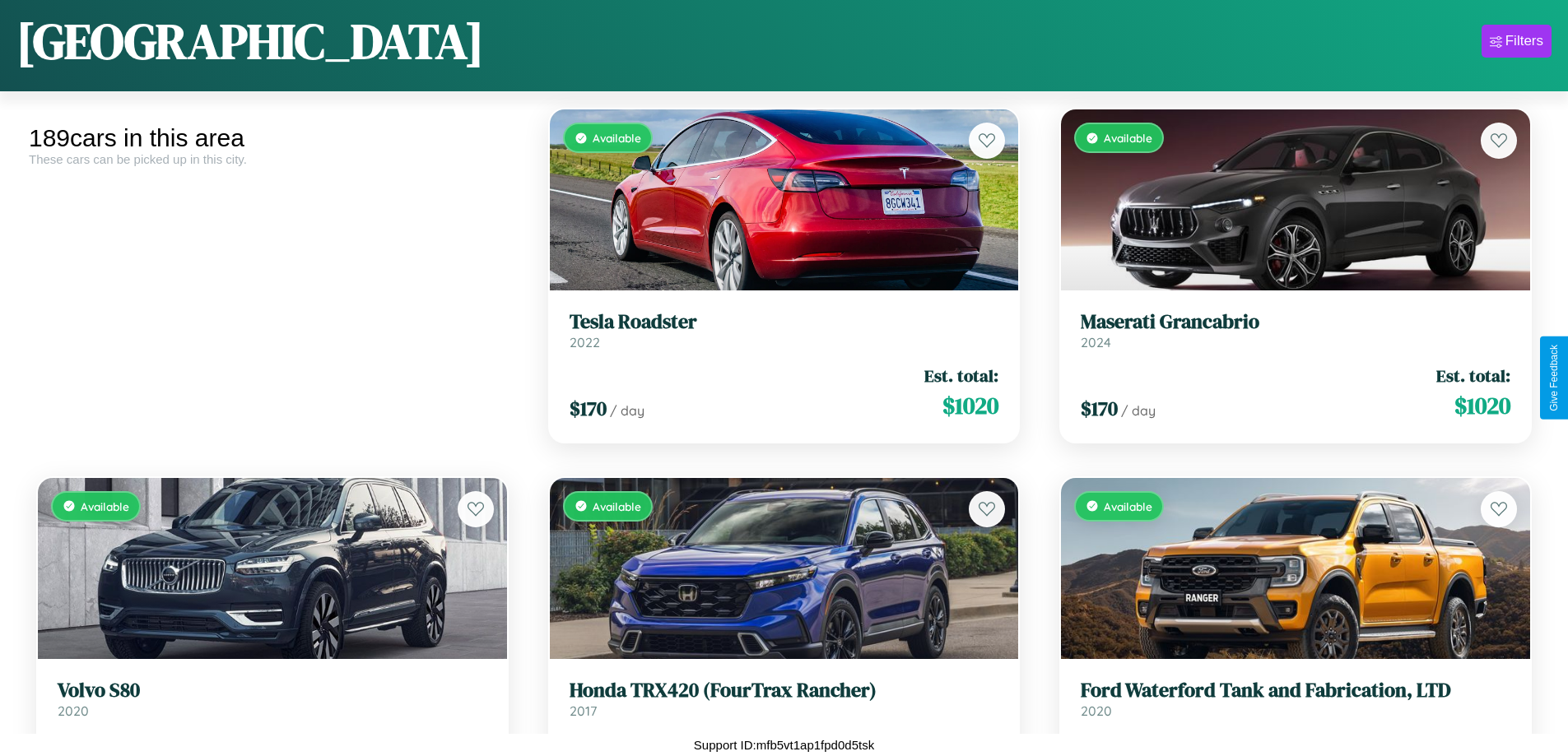
scroll to position [19025, 0]
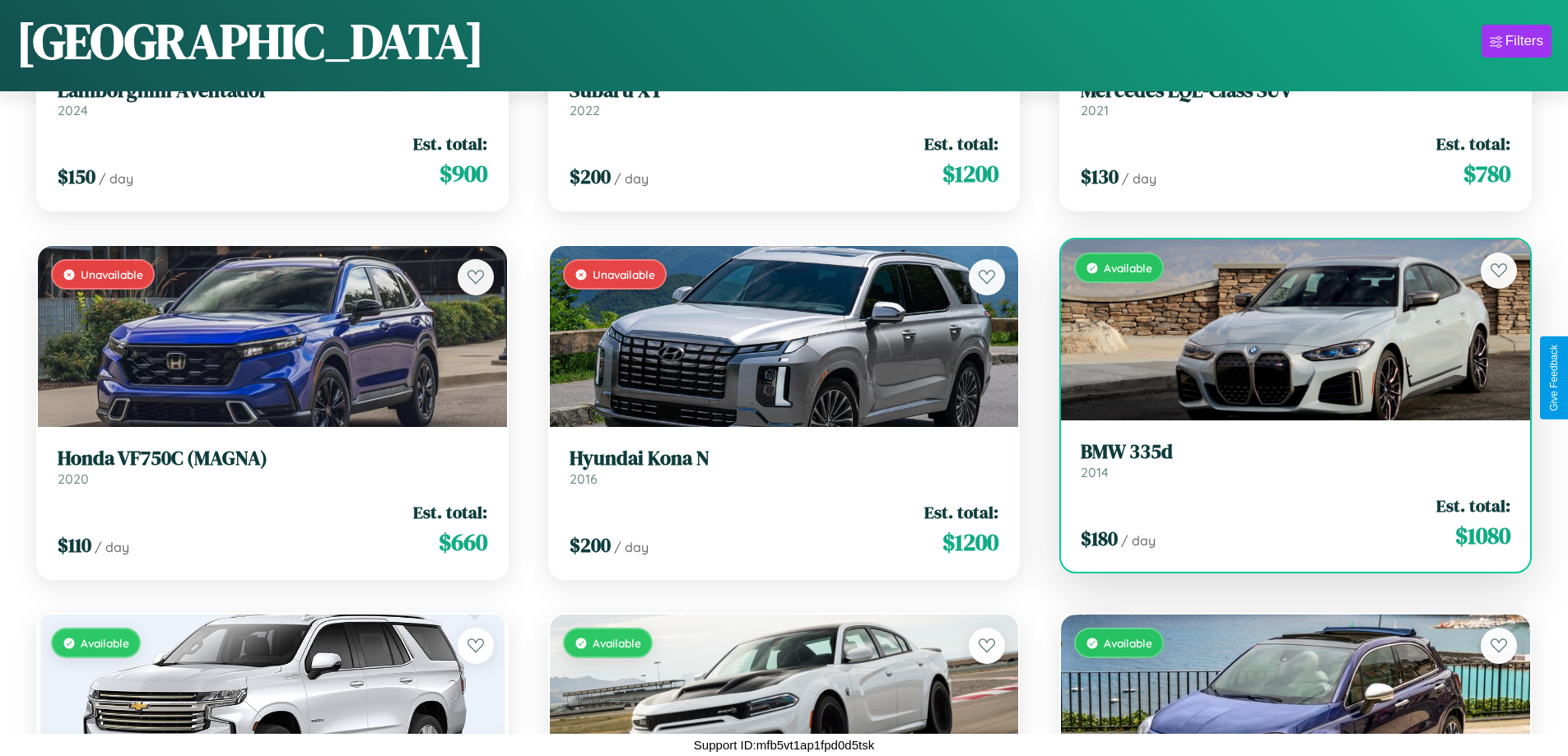
click at [1285, 460] on h3 "BMW 335d" at bounding box center [1295, 452] width 430 height 24
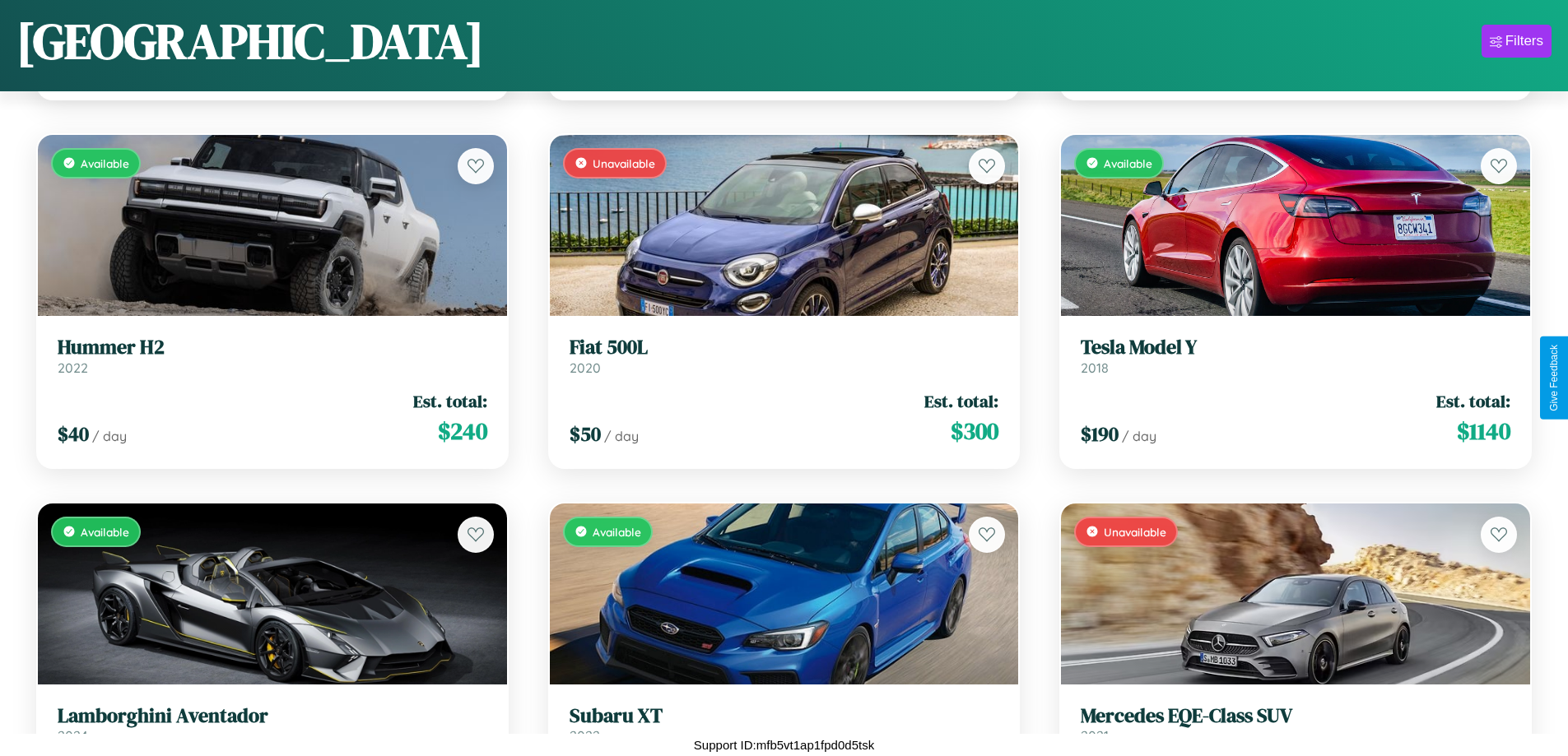
scroll to position [15341, 0]
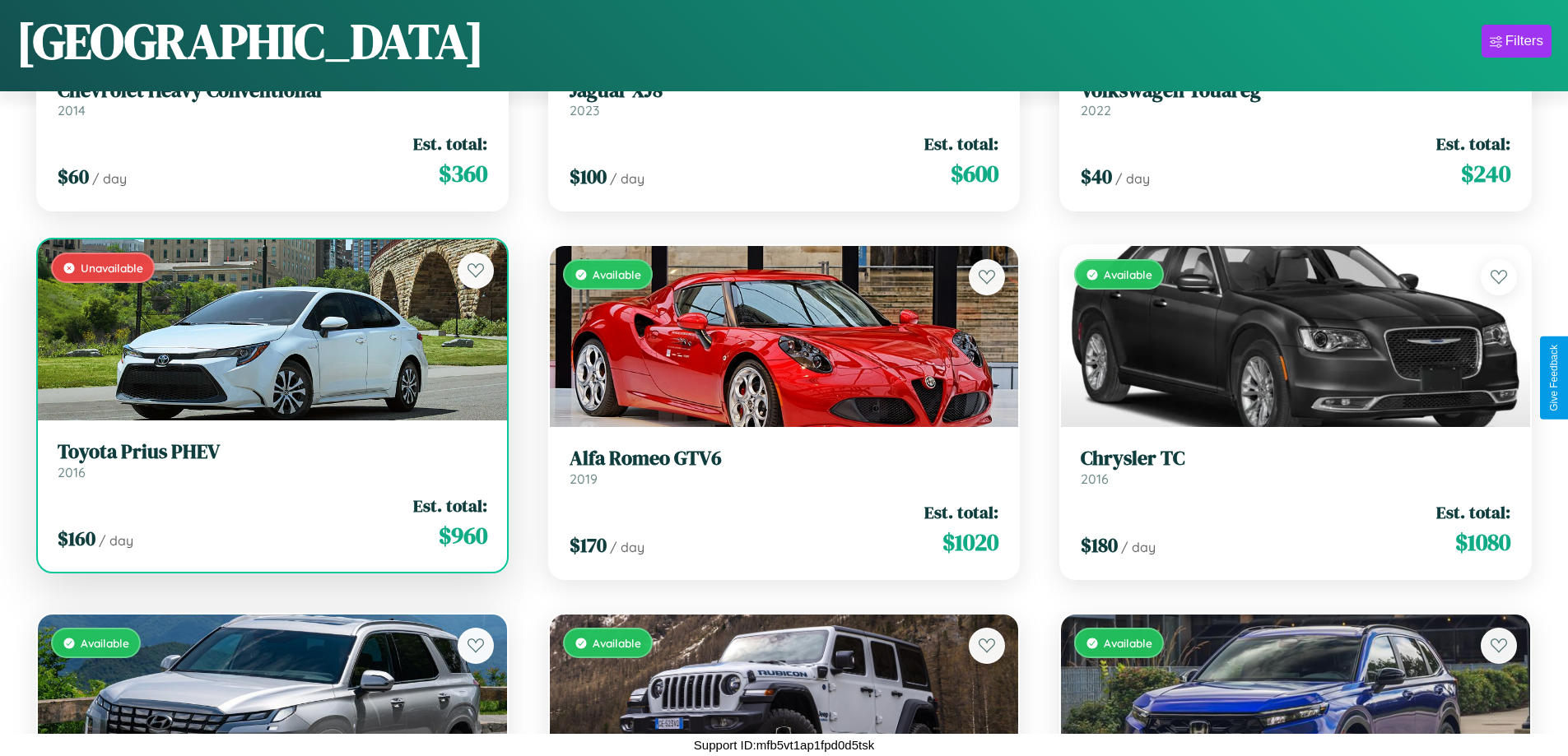
click at [270, 467] on link "Toyota Prius PHEV 2016" at bounding box center [272, 460] width 430 height 41
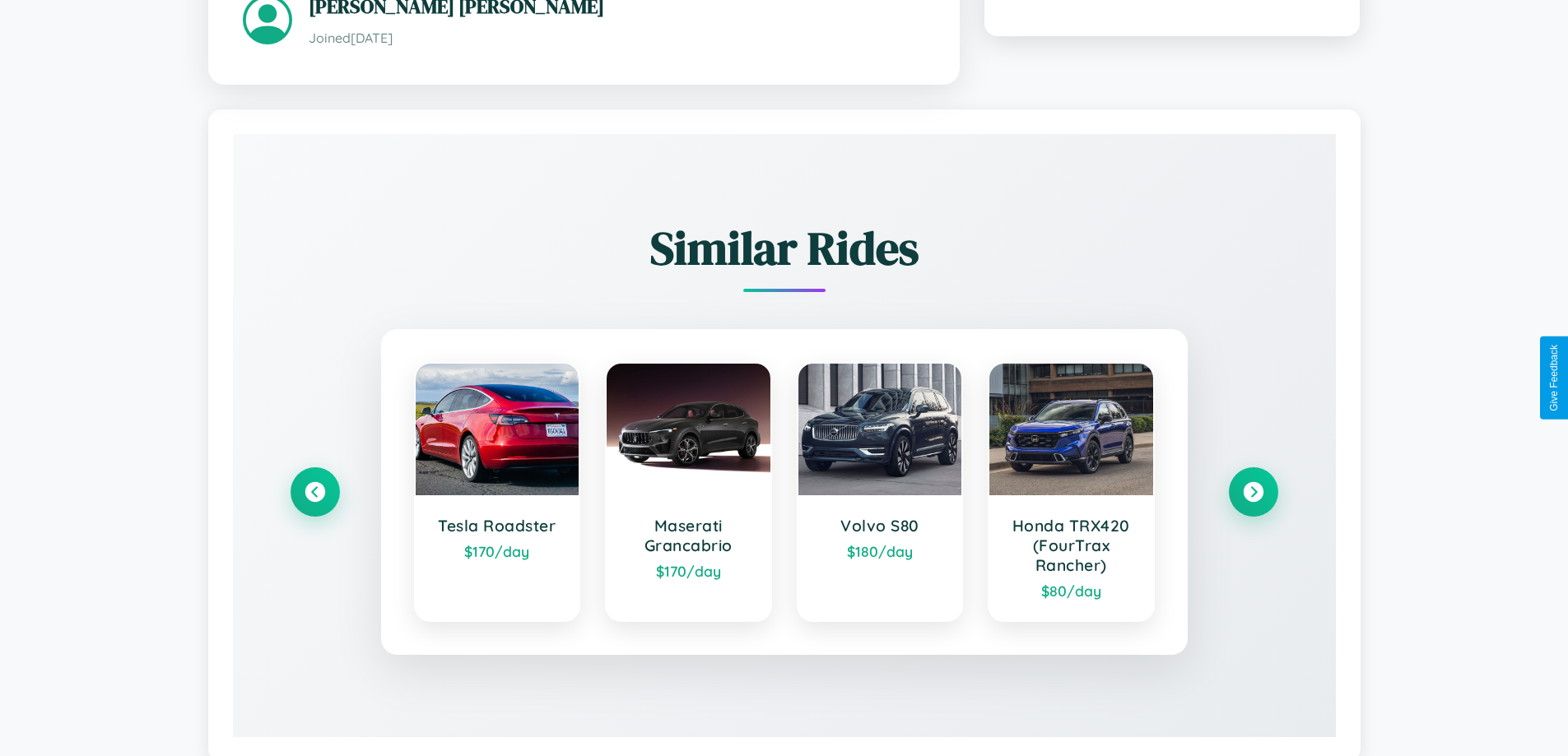
scroll to position [984, 0]
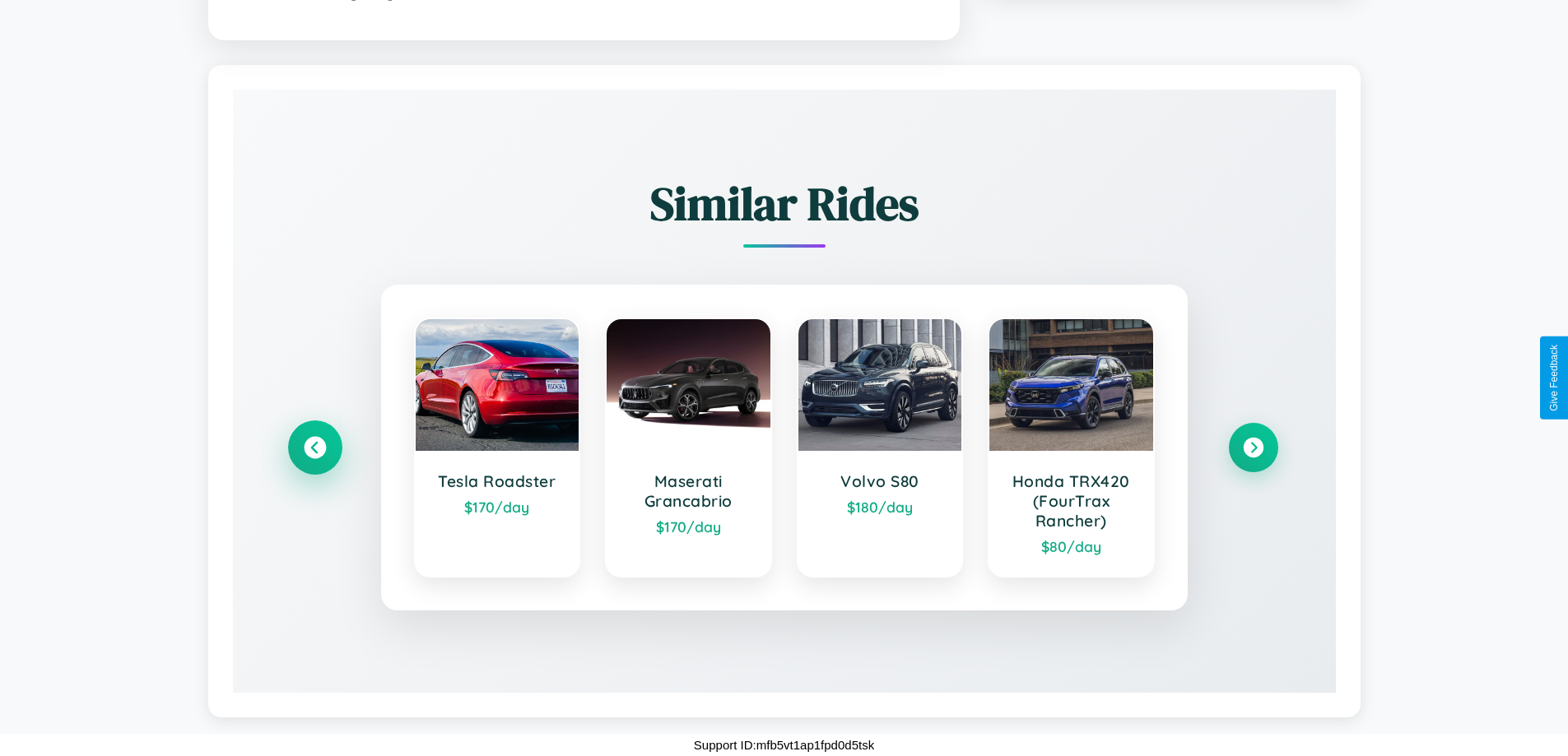
click at [314, 447] on icon at bounding box center [315, 447] width 22 height 22
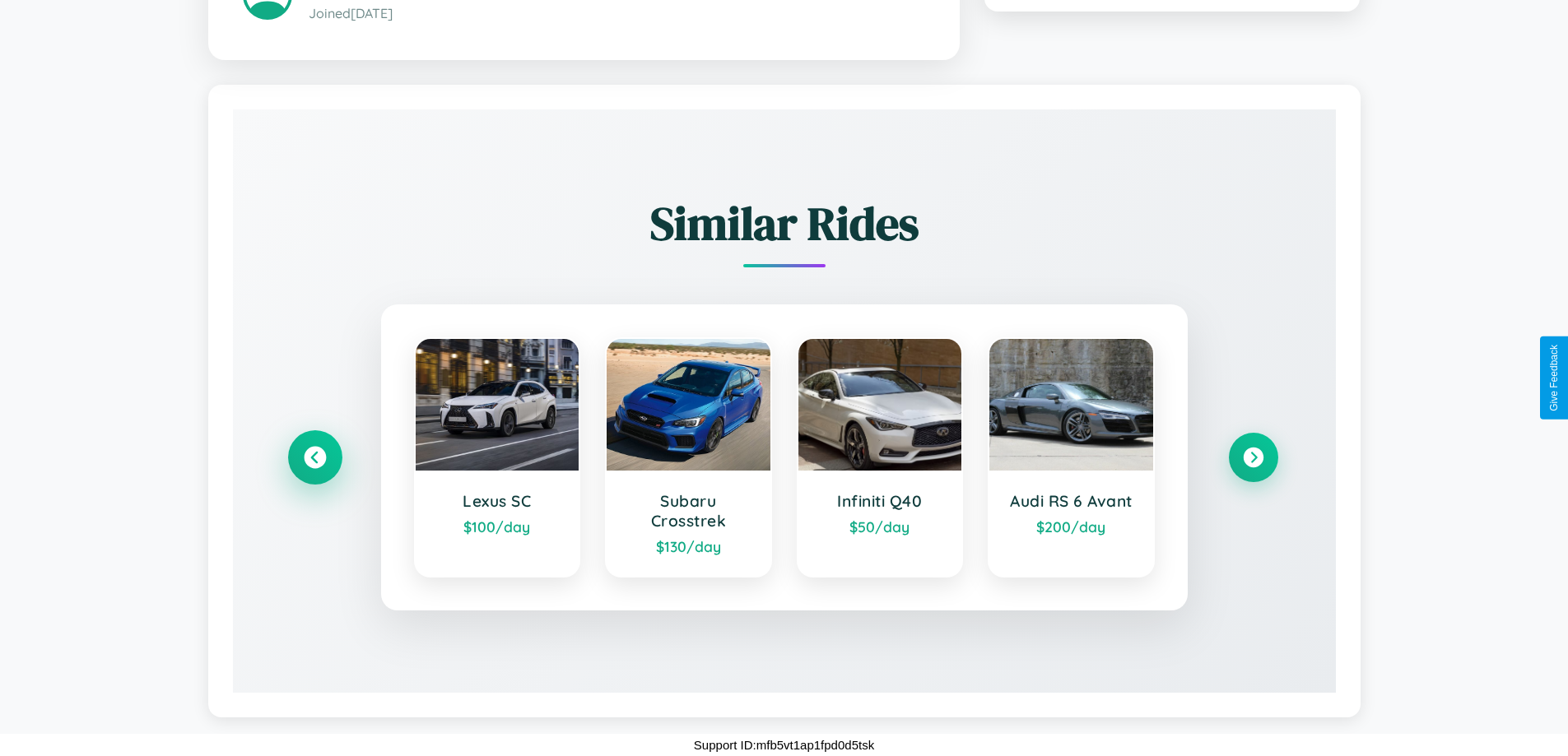
scroll to position [965, 0]
